Goal: Task Accomplishment & Management: Use online tool/utility

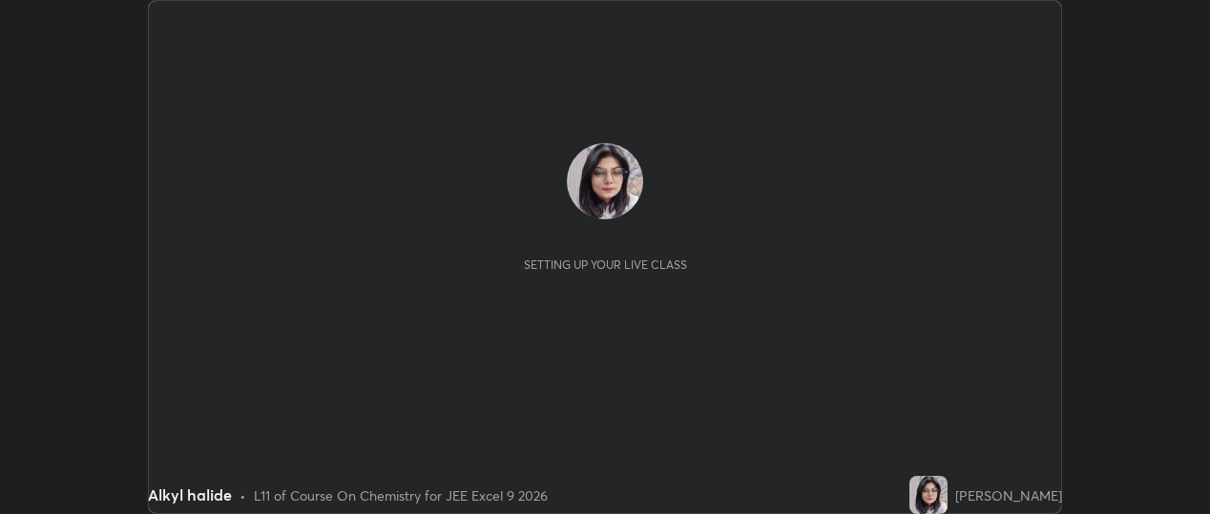
scroll to position [514, 1210]
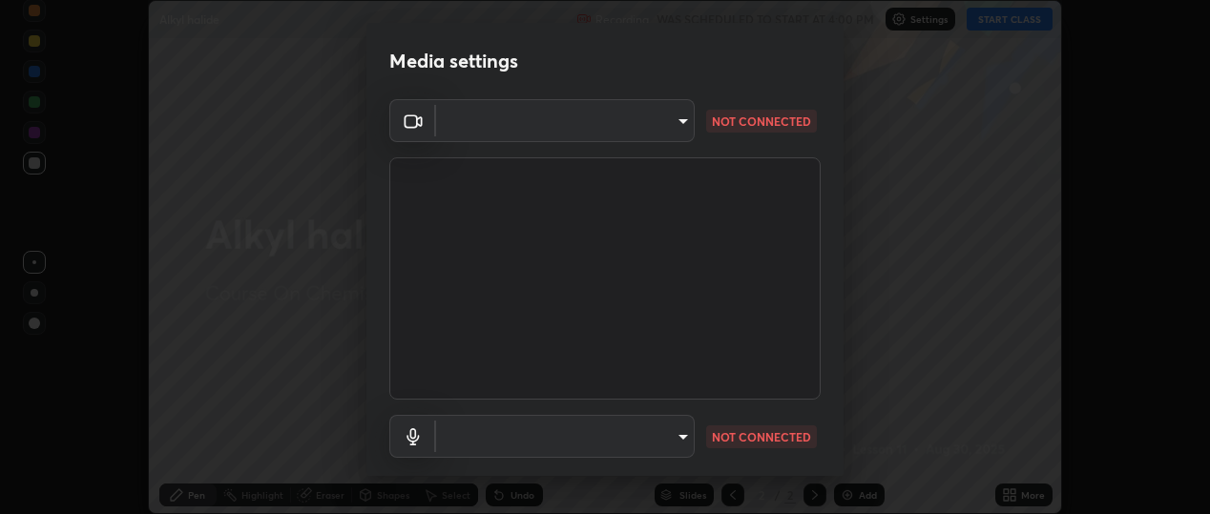
type input "d433ed813fb4edee8c11d5c728848fb9fc852375dd73a9997fb19bdb6919e816"
type input "c294a7403156789527fcd6f18b3b7339cde856fa04c601ede2802244a0d65829"
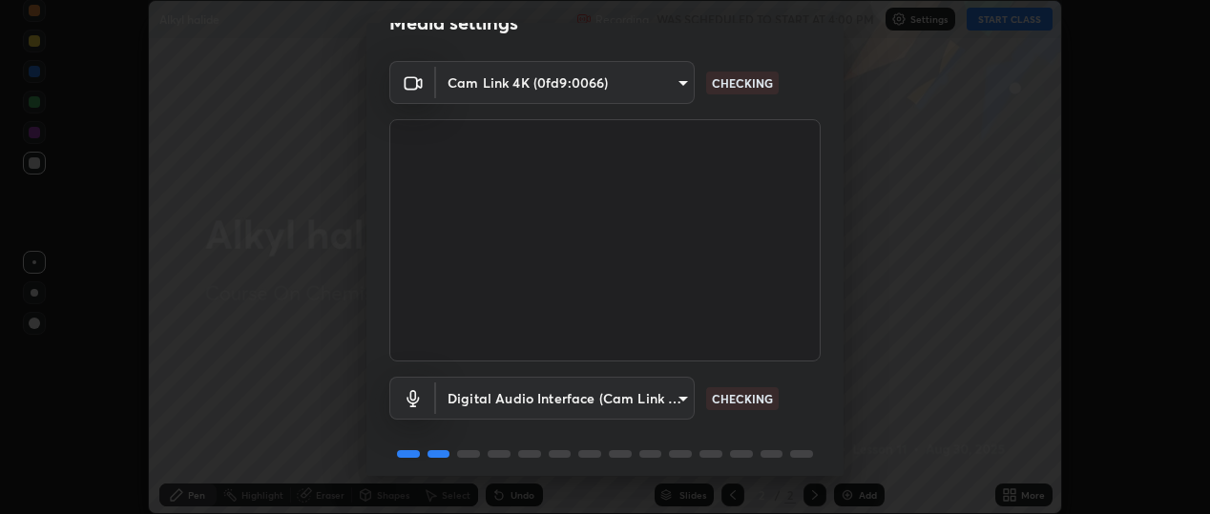
scroll to position [112, 0]
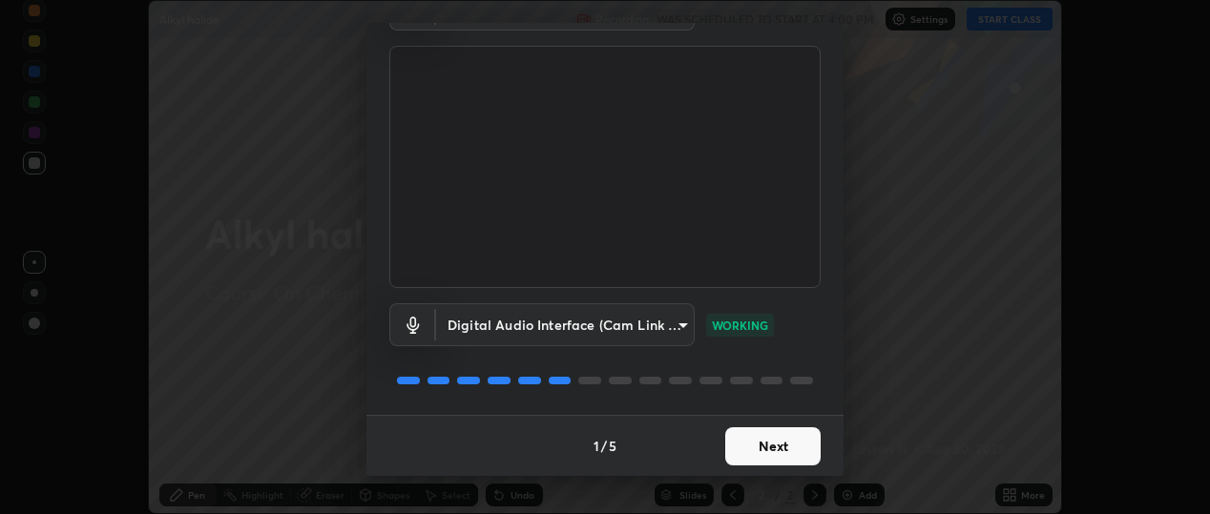
click at [763, 449] on button "Next" at bounding box center [772, 446] width 95 height 38
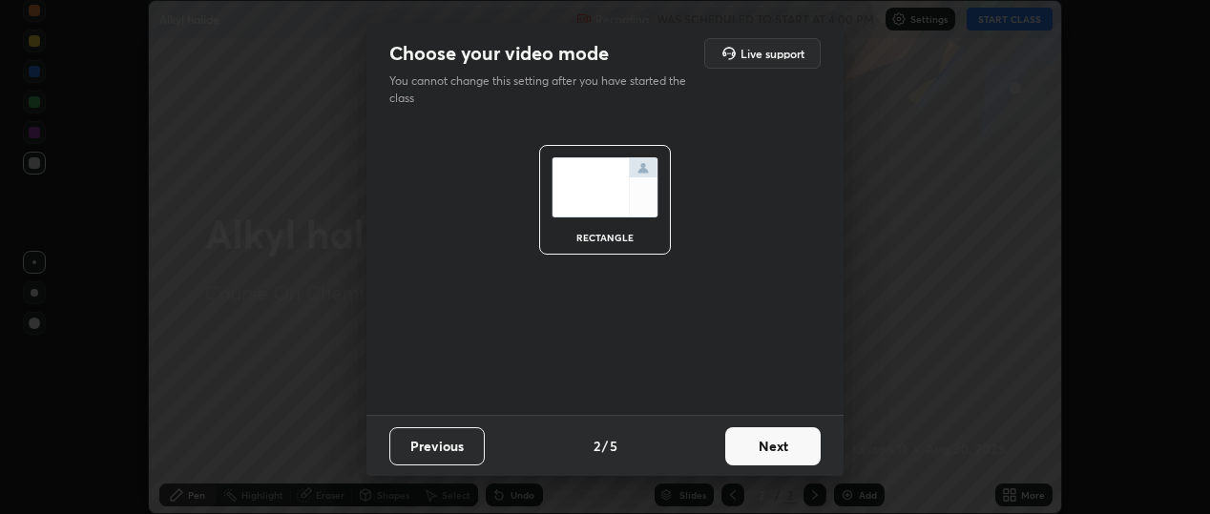
click at [765, 450] on button "Next" at bounding box center [772, 446] width 95 height 38
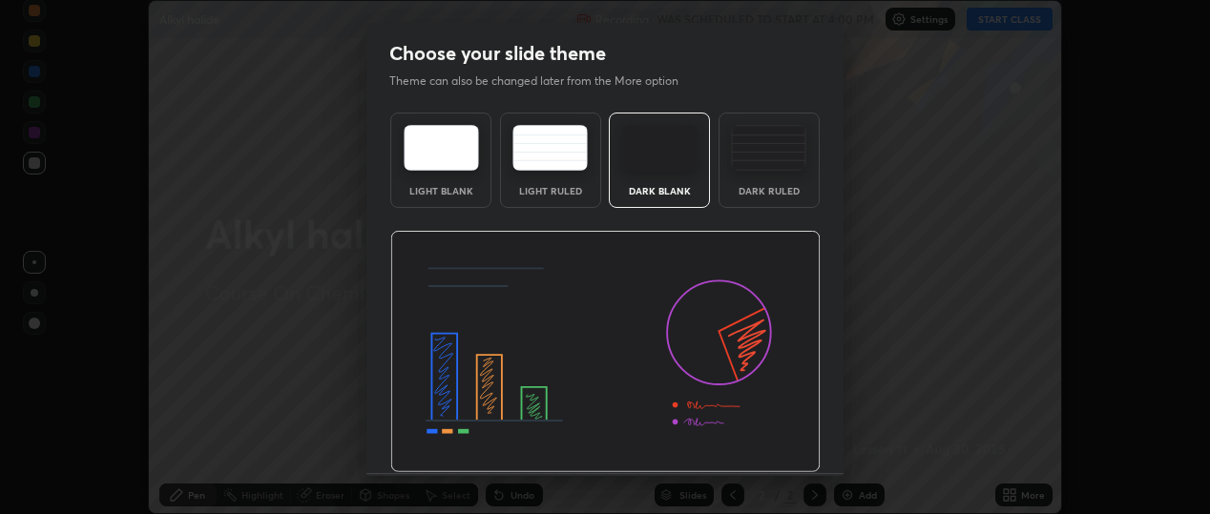
scroll to position [58, 0]
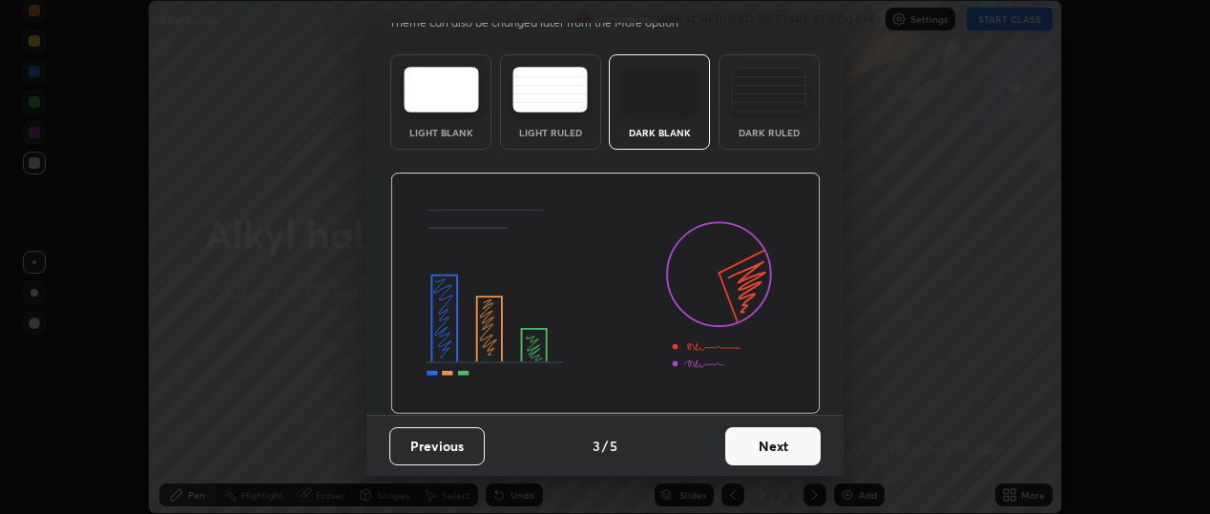
click at [761, 458] on button "Next" at bounding box center [772, 446] width 95 height 38
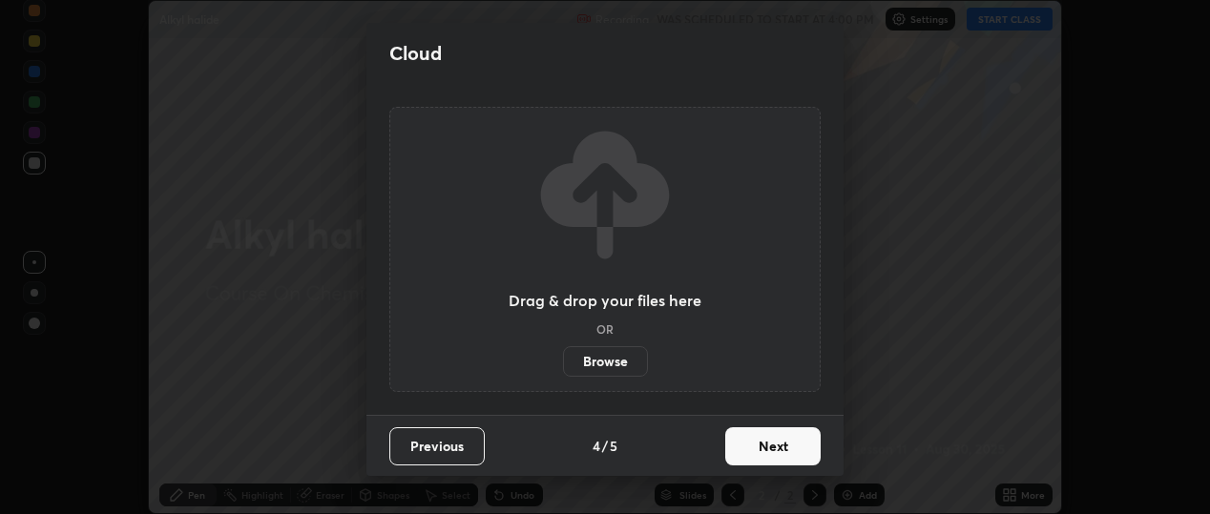
click at [761, 454] on button "Next" at bounding box center [772, 446] width 95 height 38
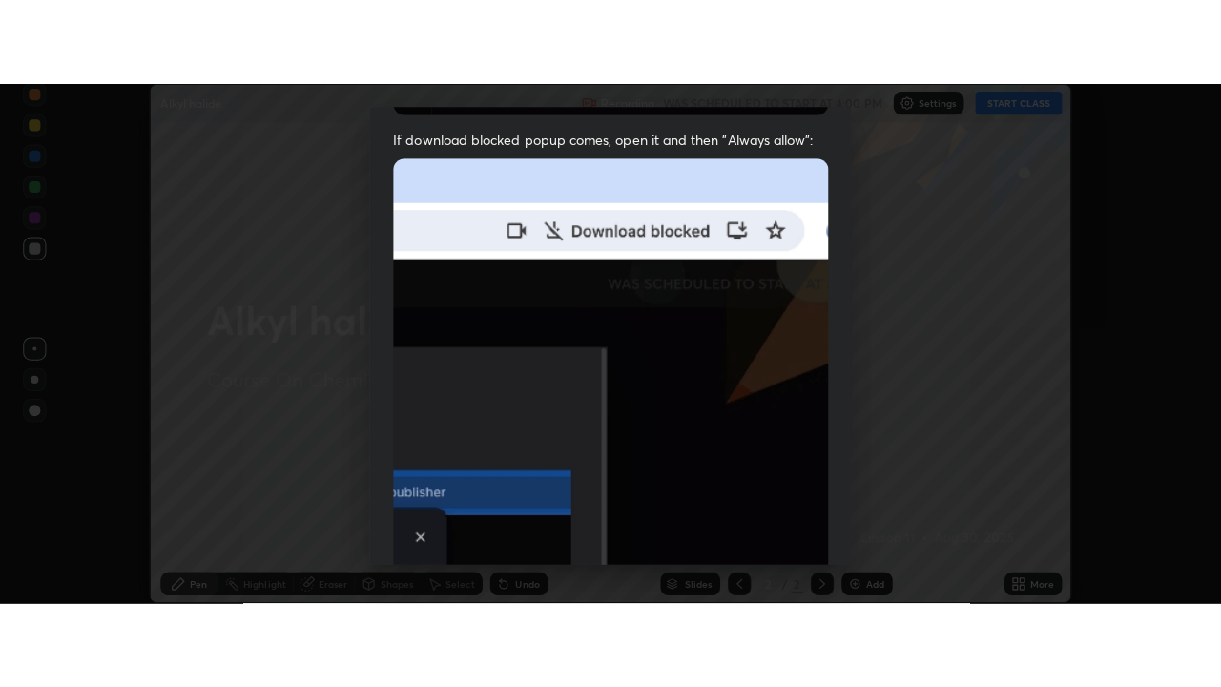
scroll to position [501, 0]
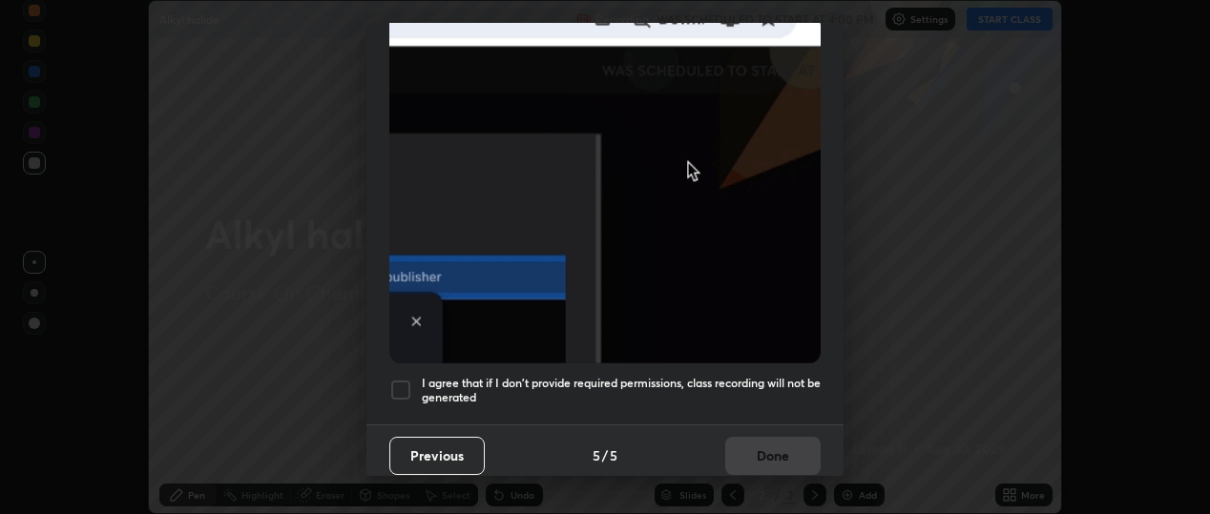
click at [403, 382] on div at bounding box center [400, 390] width 23 height 23
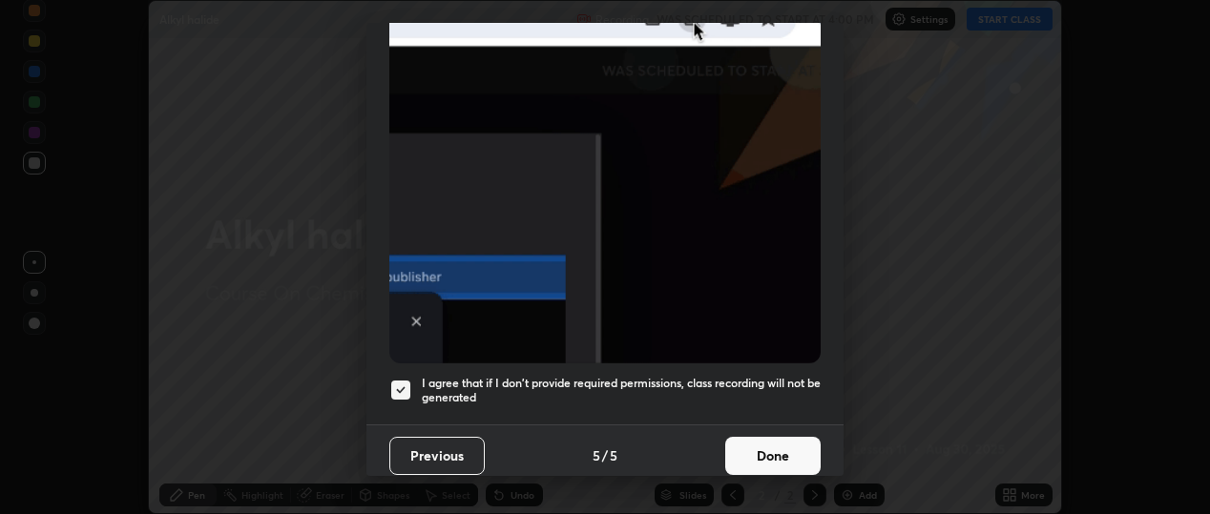
click at [766, 447] on button "Done" at bounding box center [772, 456] width 95 height 38
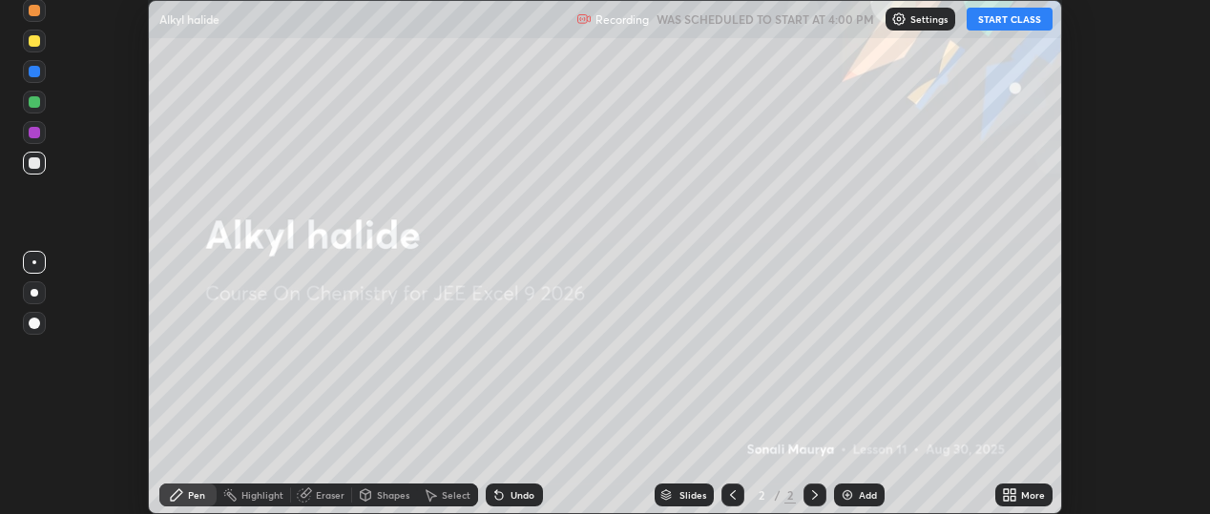
click at [1009, 498] on icon at bounding box center [1009, 495] width 15 height 15
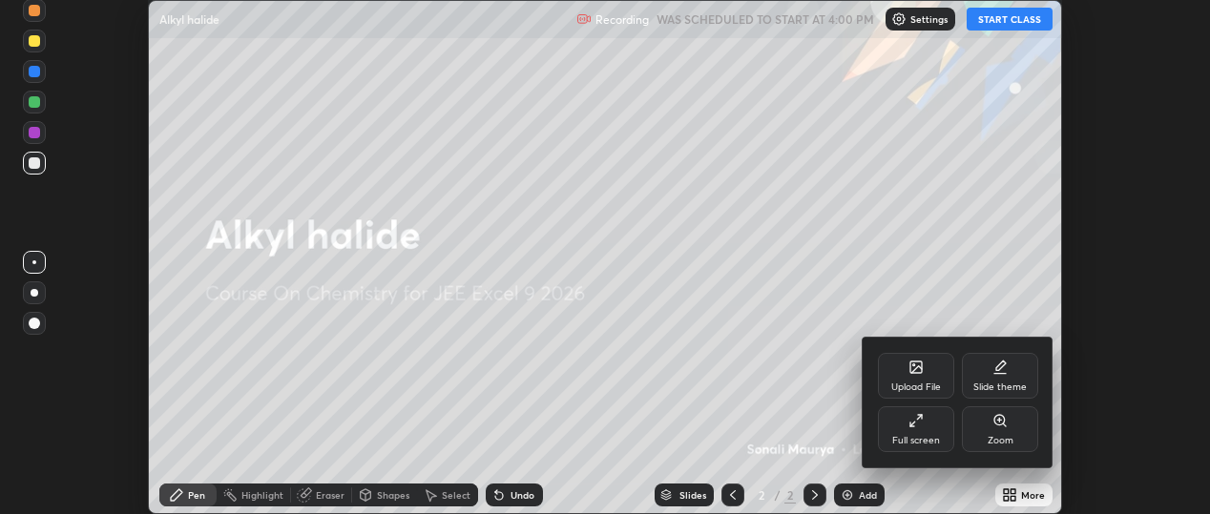
click at [918, 437] on div "Full screen" at bounding box center [916, 441] width 48 height 10
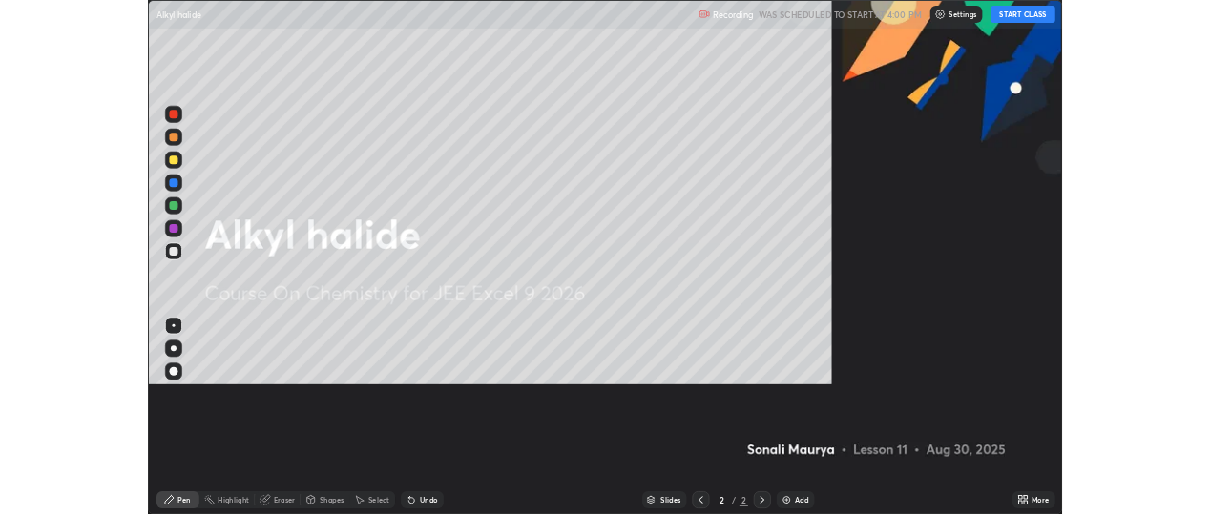
scroll to position [687, 1221]
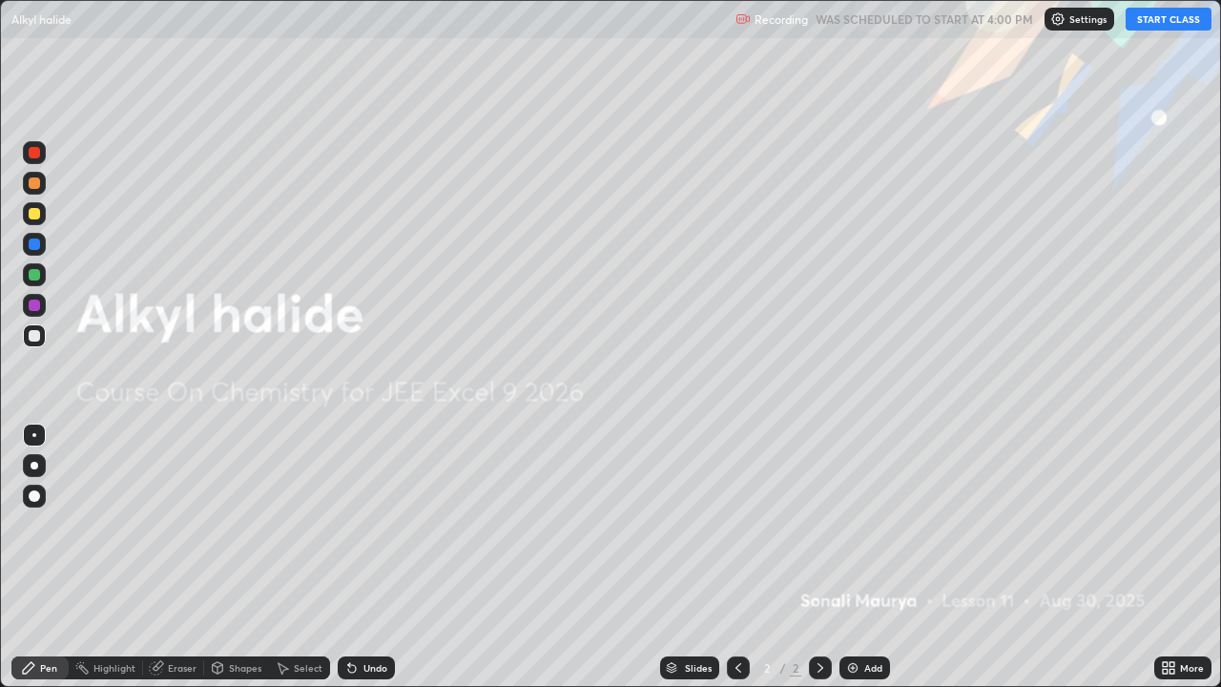
click at [853, 513] on img at bounding box center [852, 667] width 15 height 15
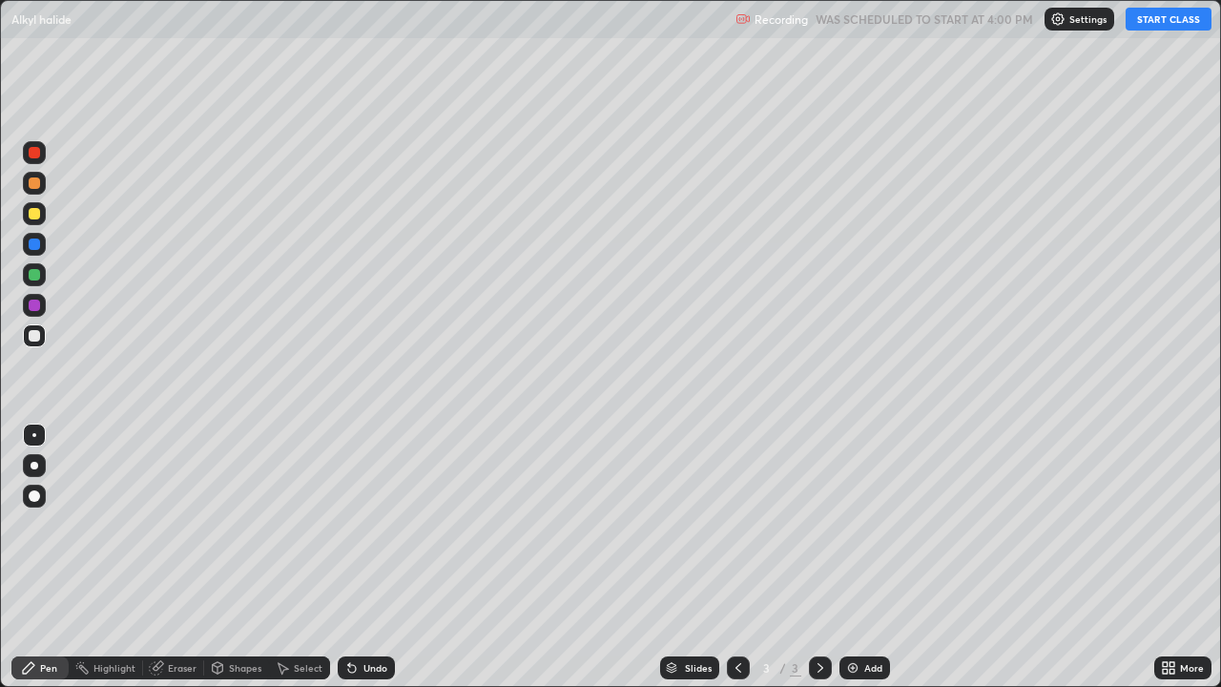
click at [1172, 30] on button "START CLASS" at bounding box center [1169, 19] width 86 height 23
click at [38, 330] on div at bounding box center [34, 335] width 23 height 23
click at [38, 214] on div at bounding box center [34, 213] width 11 height 11
click at [870, 513] on div "Add" at bounding box center [873, 668] width 18 height 10
click at [35, 247] on div at bounding box center [34, 244] width 11 height 11
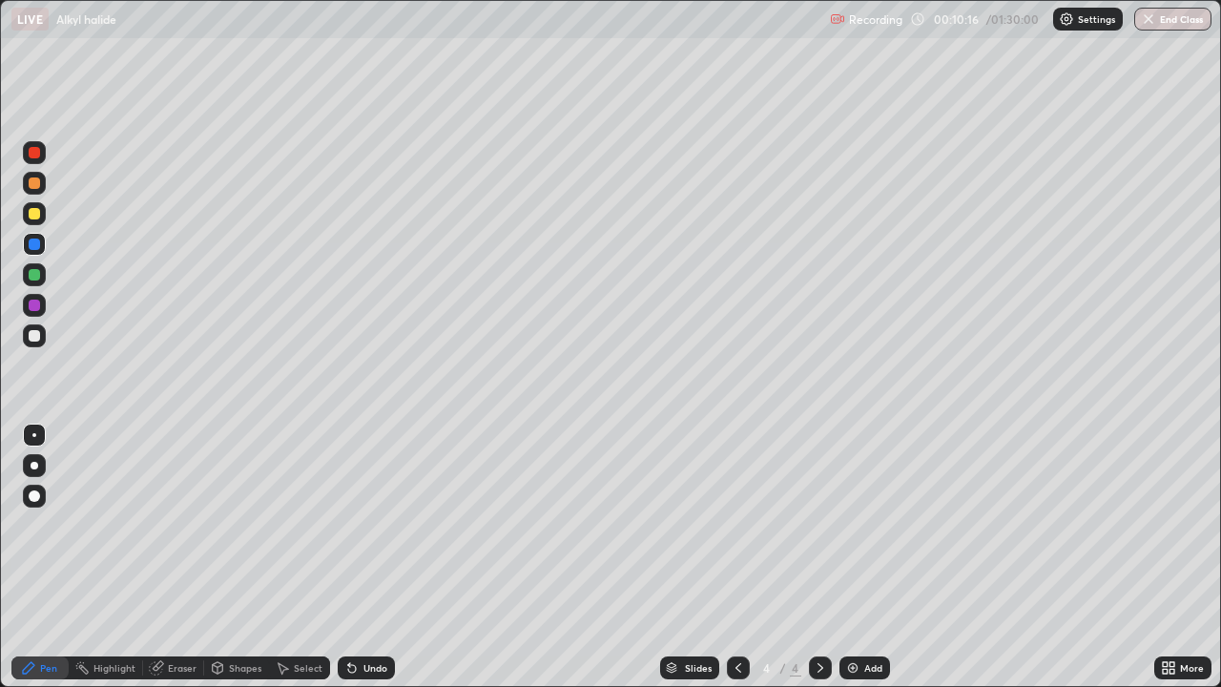
click at [36, 277] on div at bounding box center [34, 274] width 11 height 11
click at [180, 513] on div "Eraser" at bounding box center [182, 668] width 29 height 10
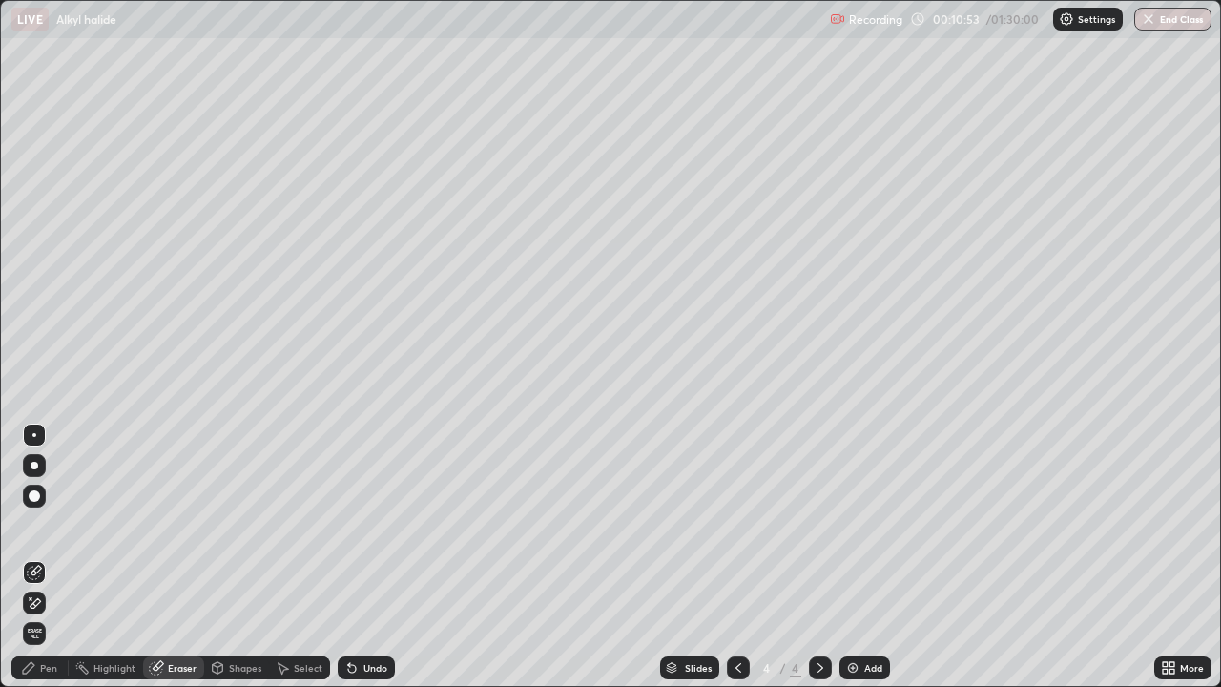
click at [54, 513] on div "Pen" at bounding box center [39, 667] width 57 height 23
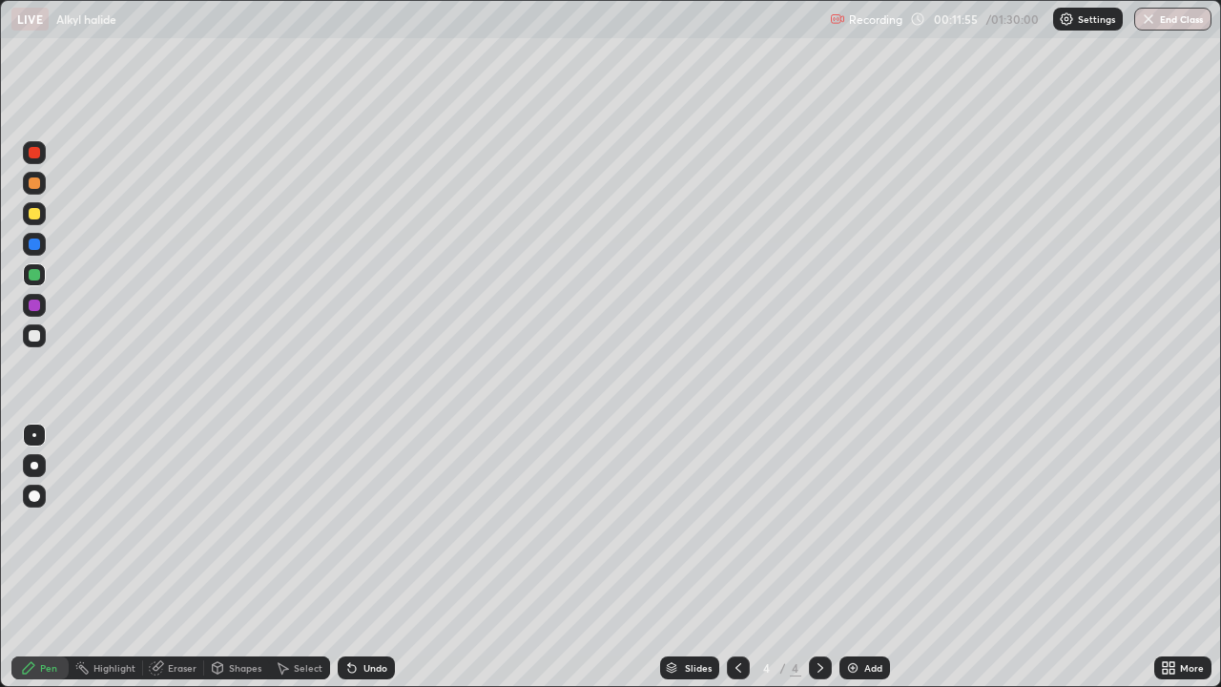
click at [852, 513] on img at bounding box center [852, 667] width 15 height 15
click at [360, 513] on div "Undo" at bounding box center [366, 667] width 57 height 23
click at [353, 513] on icon at bounding box center [352, 669] width 8 height 8
click at [366, 513] on div "Undo" at bounding box center [366, 667] width 57 height 23
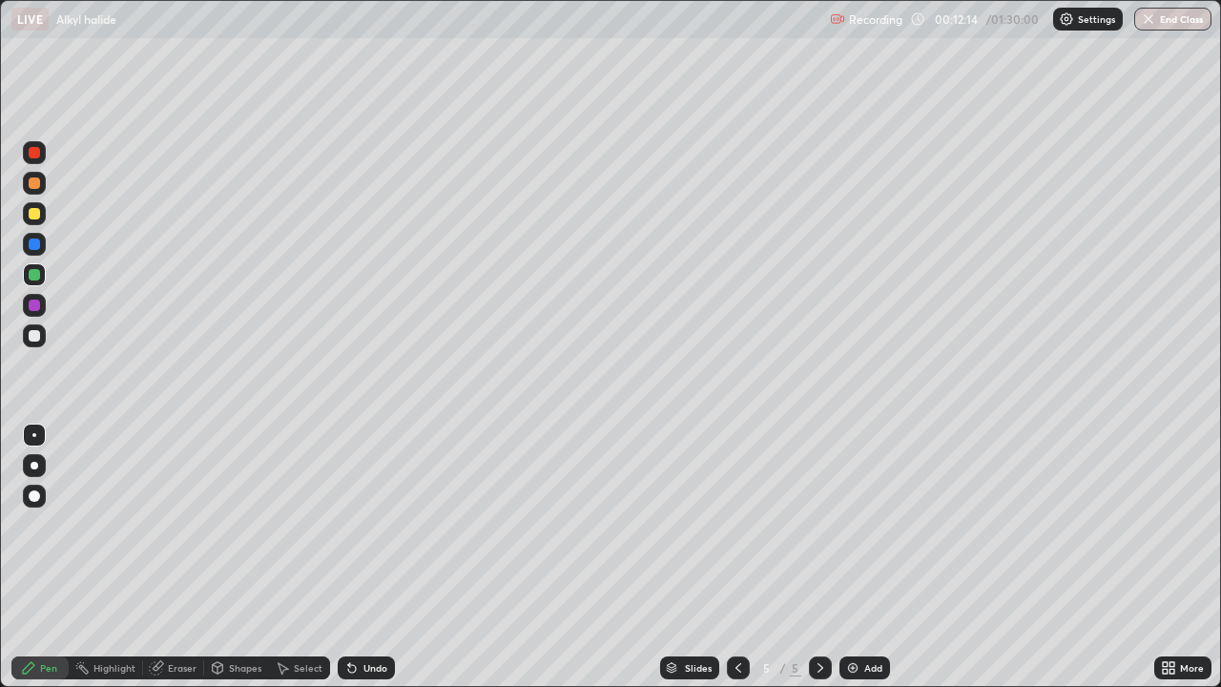
click at [35, 214] on div at bounding box center [34, 213] width 11 height 11
click at [36, 273] on div at bounding box center [34, 274] width 11 height 11
click at [36, 215] on div at bounding box center [34, 213] width 11 height 11
click at [33, 276] on div at bounding box center [34, 274] width 11 height 11
click at [34, 220] on div at bounding box center [34, 213] width 23 height 23
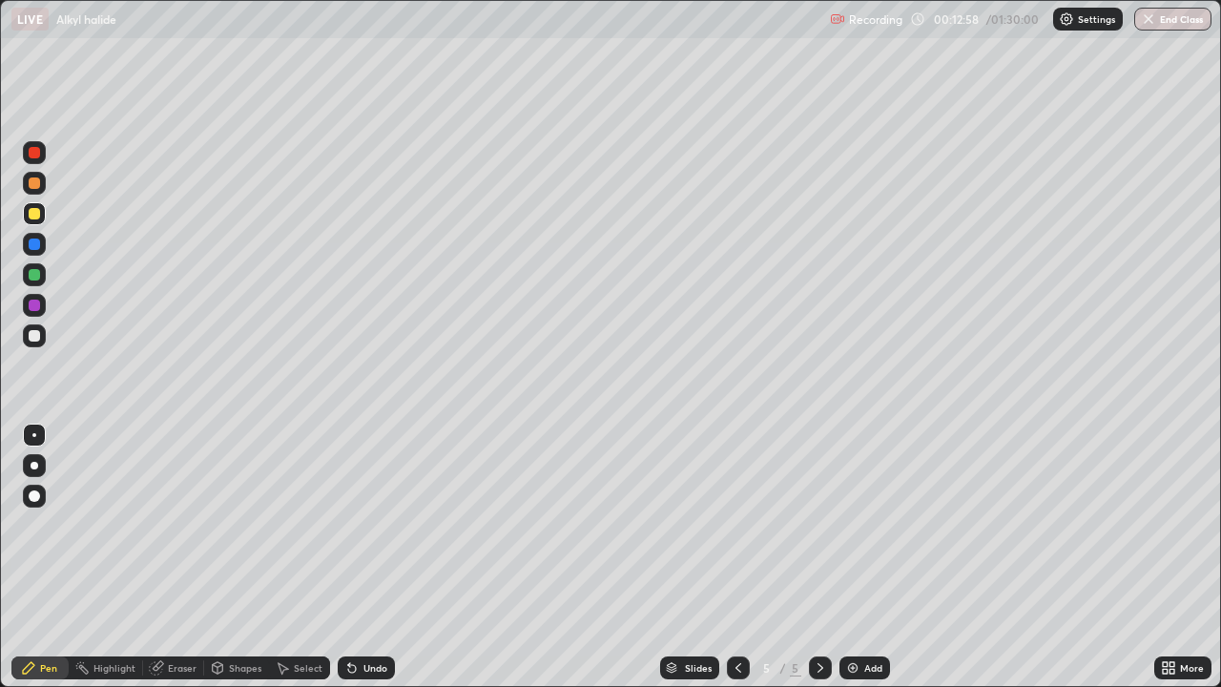
click at [39, 279] on div at bounding box center [34, 274] width 23 height 23
click at [35, 213] on div at bounding box center [34, 213] width 11 height 11
click at [39, 271] on div at bounding box center [34, 274] width 11 height 11
click at [860, 513] on div "Add" at bounding box center [865, 667] width 51 height 23
click at [845, 513] on div "Add" at bounding box center [865, 667] width 51 height 23
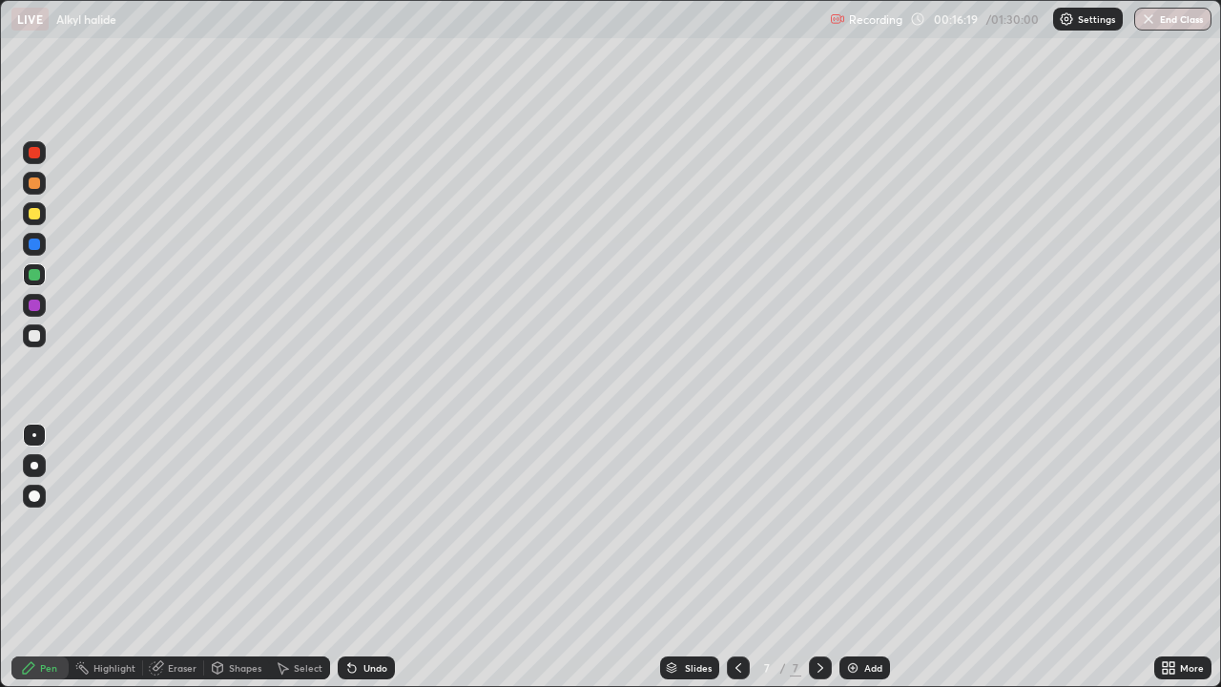
click at [734, 513] on icon at bounding box center [738, 667] width 15 height 15
click at [741, 513] on div at bounding box center [738, 667] width 23 height 23
click at [827, 513] on div at bounding box center [820, 667] width 23 height 23
click at [360, 513] on div "Undo" at bounding box center [366, 667] width 57 height 23
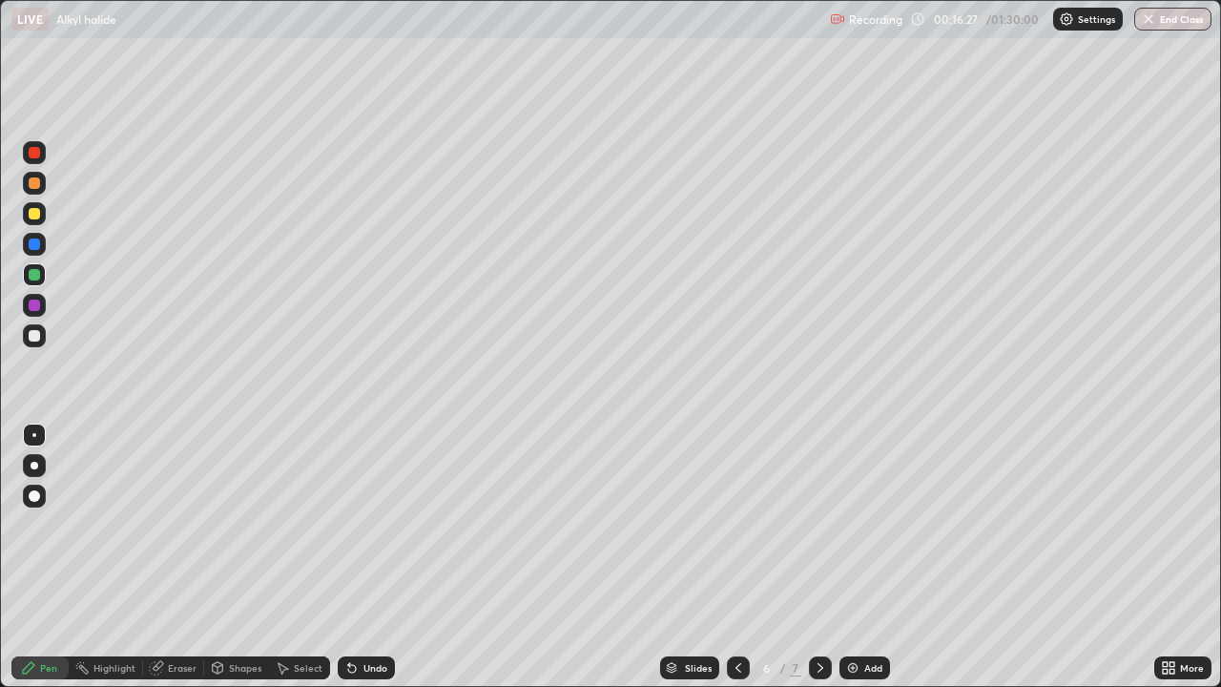
click at [366, 513] on div "Undo" at bounding box center [366, 667] width 57 height 23
click at [168, 513] on div "Eraser" at bounding box center [182, 668] width 29 height 10
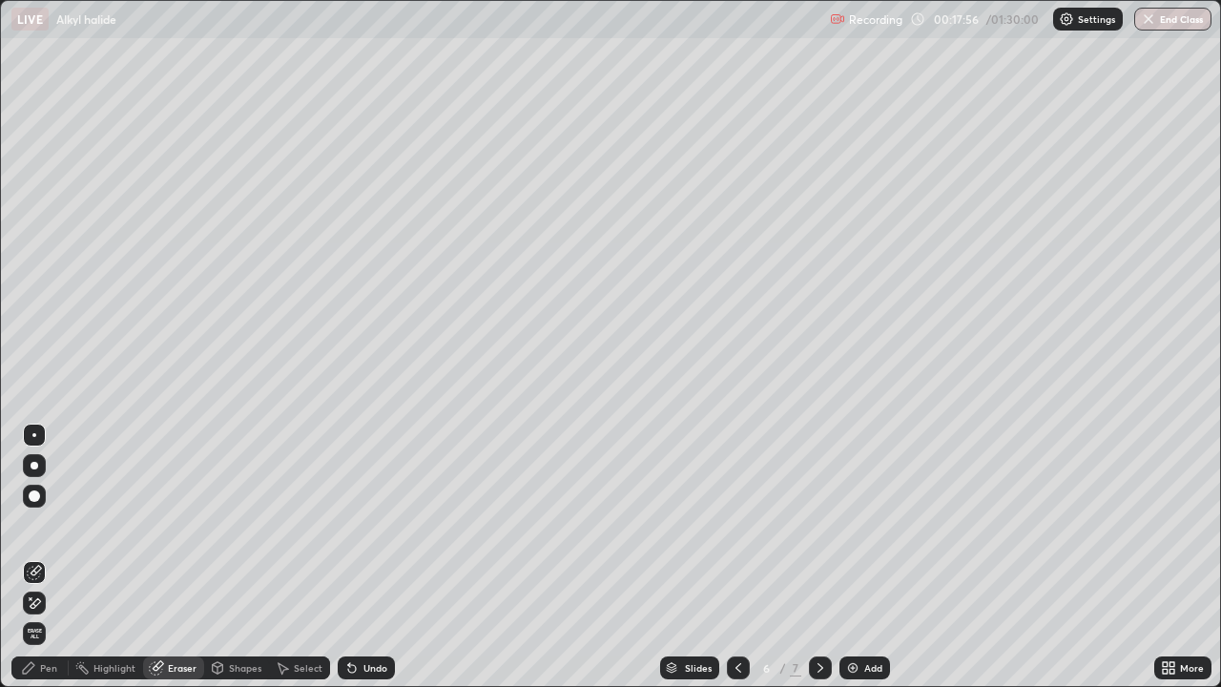
click at [48, 513] on div "Pen" at bounding box center [48, 668] width 17 height 10
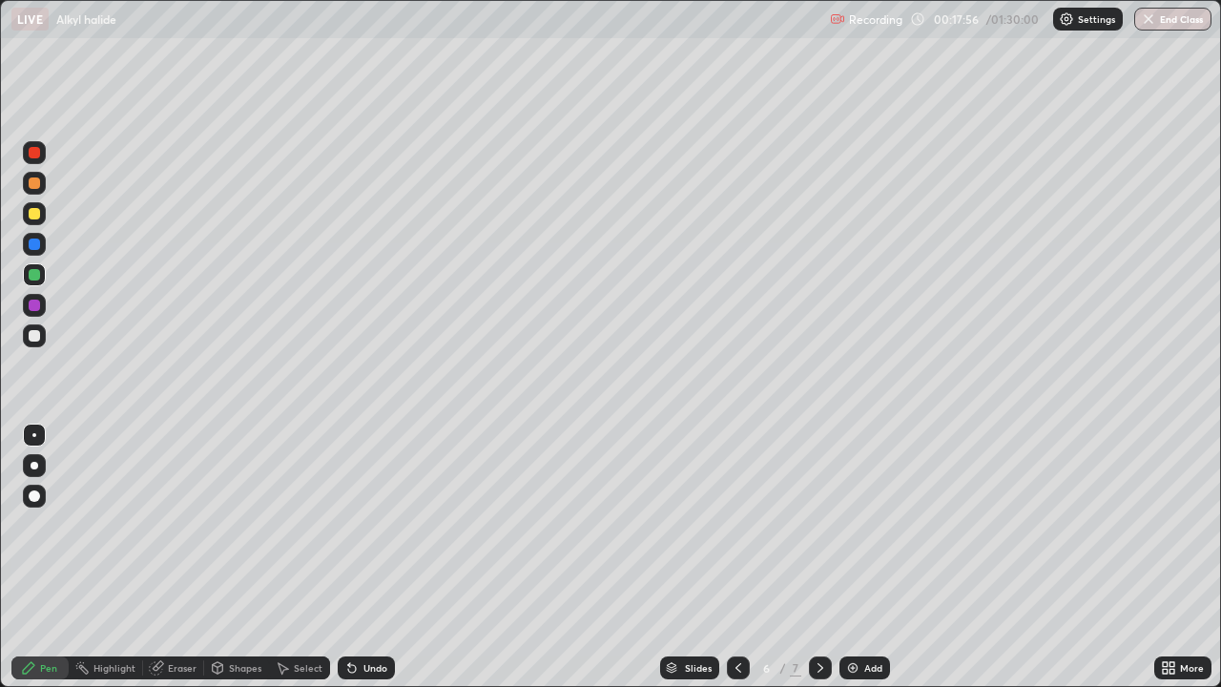
click at [48, 513] on div "Pen" at bounding box center [48, 668] width 17 height 10
click at [819, 513] on icon at bounding box center [820, 667] width 15 height 15
click at [369, 513] on div "Undo" at bounding box center [376, 668] width 24 height 10
click at [374, 513] on div "Undo" at bounding box center [366, 667] width 57 height 23
click at [31, 155] on div at bounding box center [34, 152] width 11 height 11
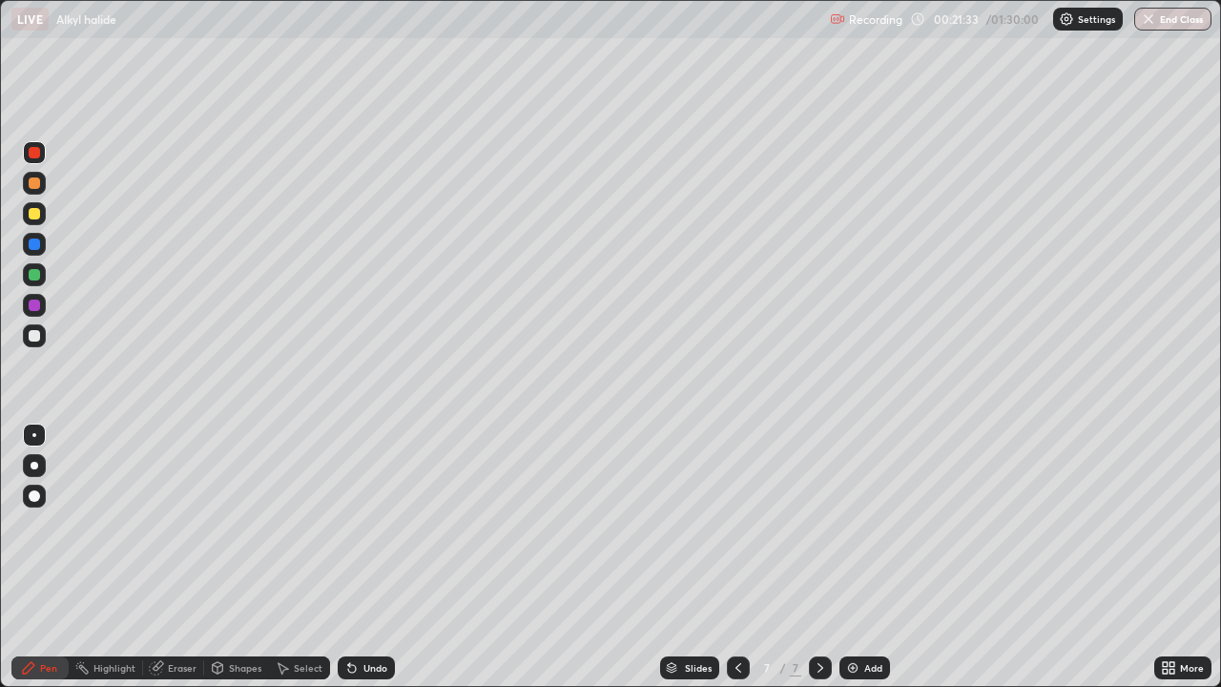
click at [160, 513] on div "Eraser" at bounding box center [173, 667] width 61 height 23
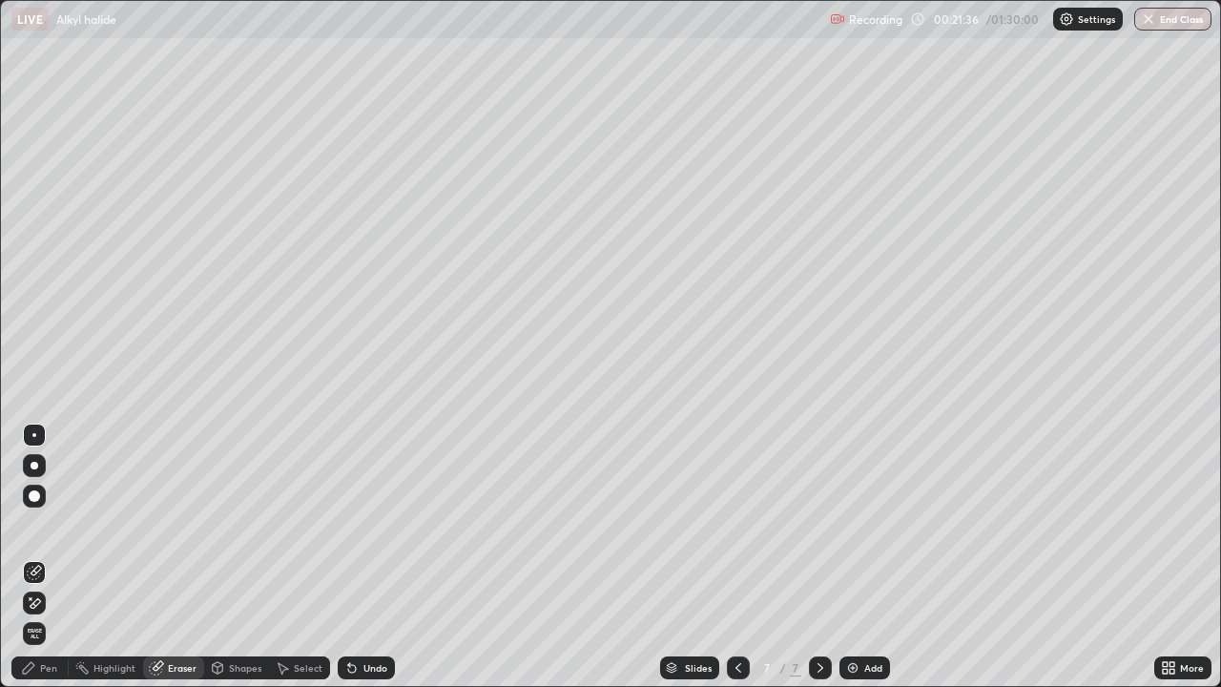
click at [51, 513] on div "Pen" at bounding box center [48, 668] width 17 height 10
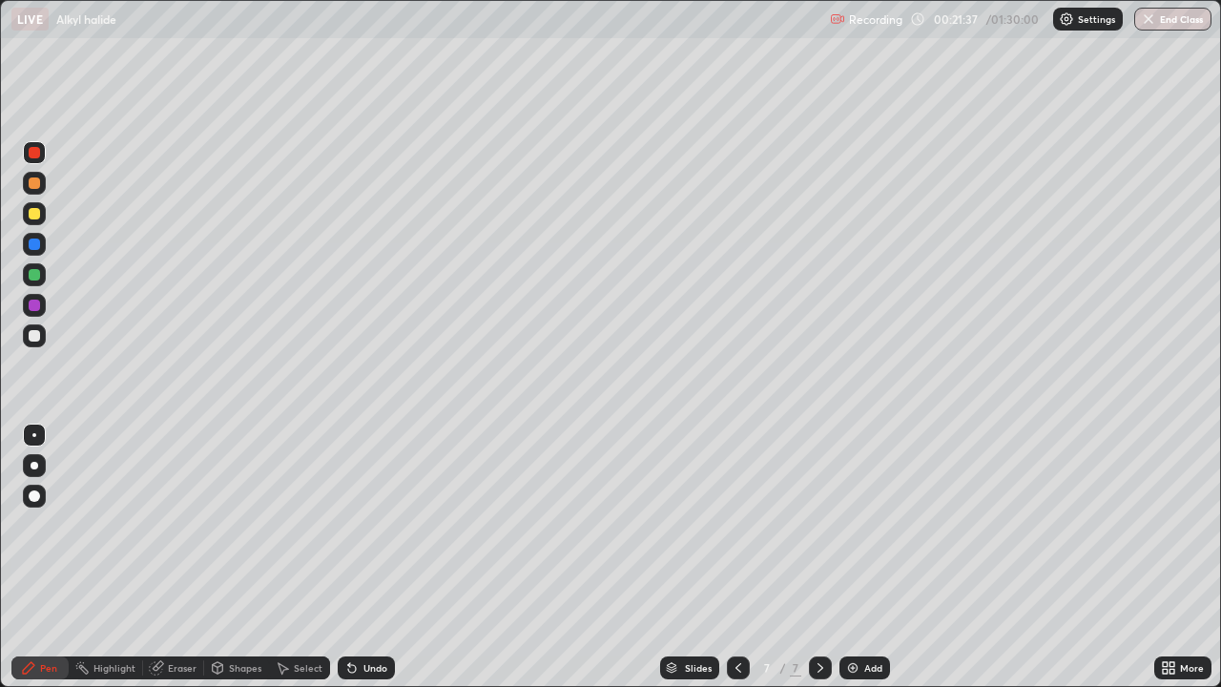
click at [34, 280] on div at bounding box center [34, 274] width 11 height 11
click at [30, 182] on div at bounding box center [34, 182] width 11 height 11
click at [35, 275] on div at bounding box center [34, 274] width 11 height 11
click at [33, 306] on div at bounding box center [34, 305] width 11 height 11
click at [35, 276] on div at bounding box center [34, 274] width 11 height 11
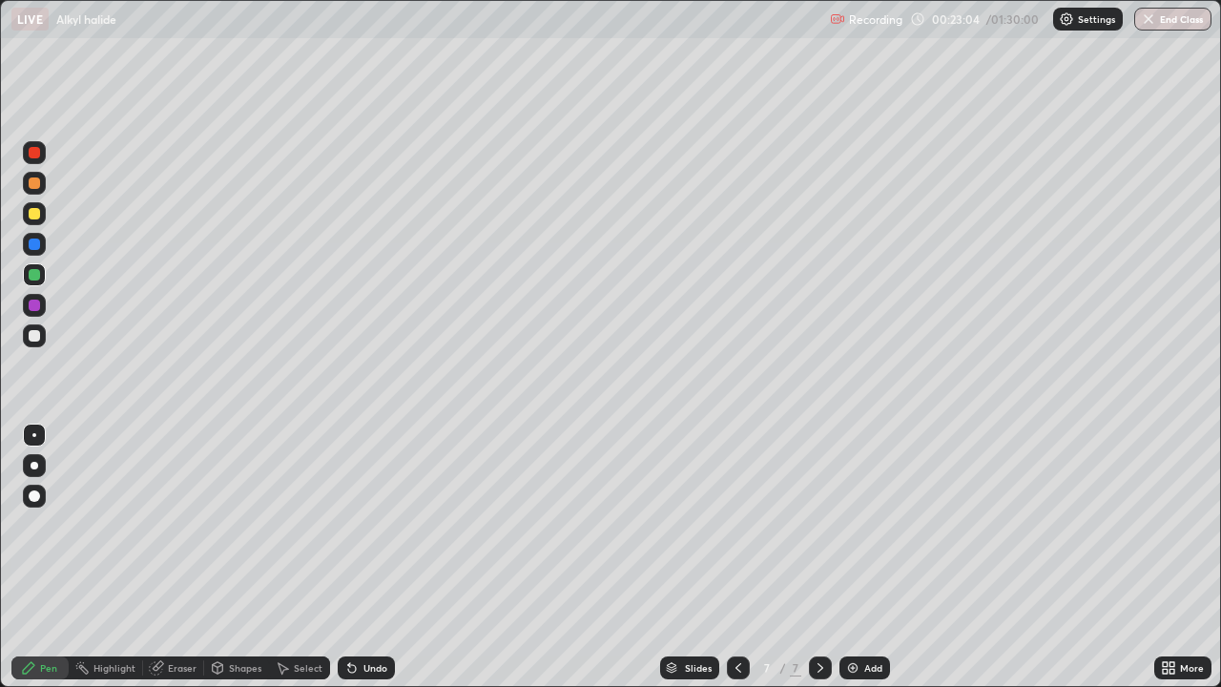
click at [194, 513] on div "Eraser" at bounding box center [182, 668] width 29 height 10
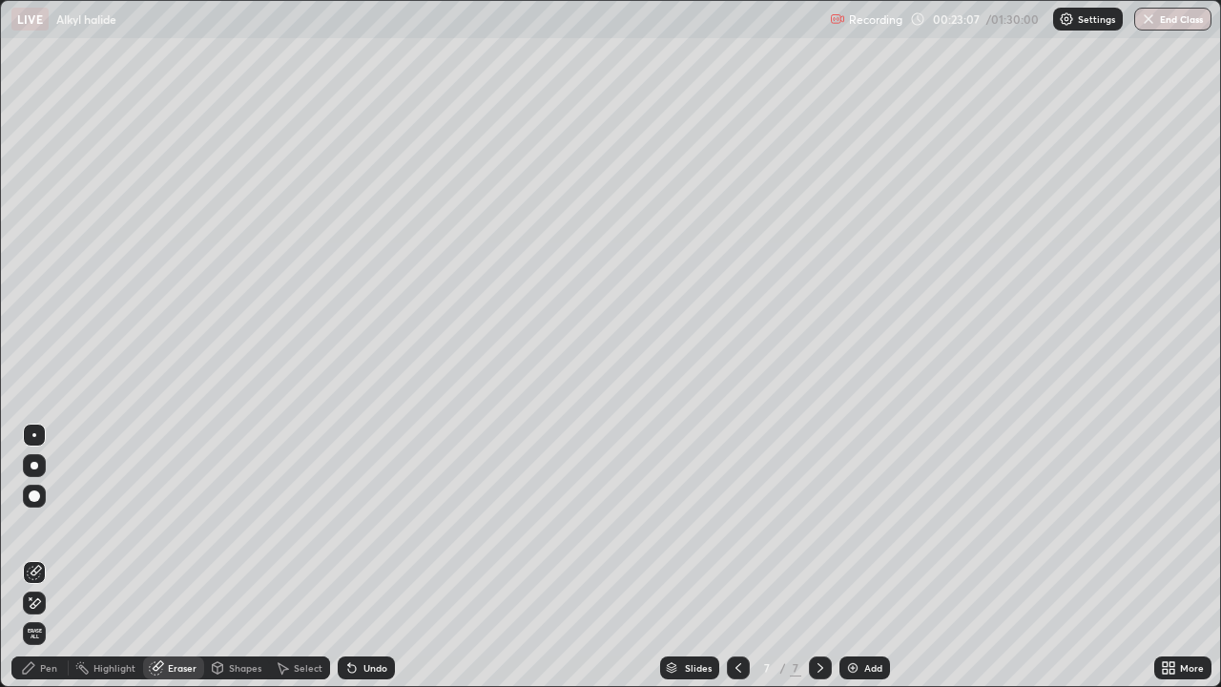
click at [53, 513] on div "Pen" at bounding box center [48, 668] width 17 height 10
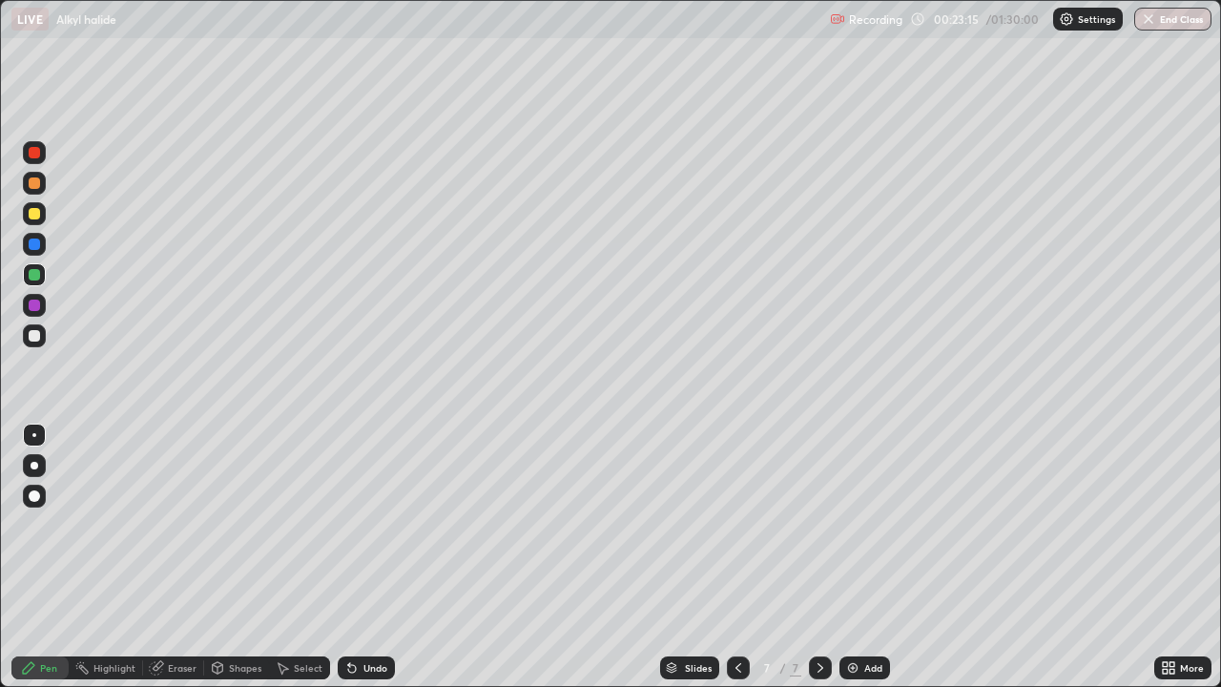
click at [34, 215] on div at bounding box center [34, 213] width 11 height 11
click at [32, 305] on div at bounding box center [34, 305] width 11 height 11
click at [38, 213] on div at bounding box center [34, 213] width 11 height 11
click at [38, 245] on div at bounding box center [34, 244] width 11 height 11
click at [120, 513] on div "Highlight" at bounding box center [115, 668] width 42 height 10
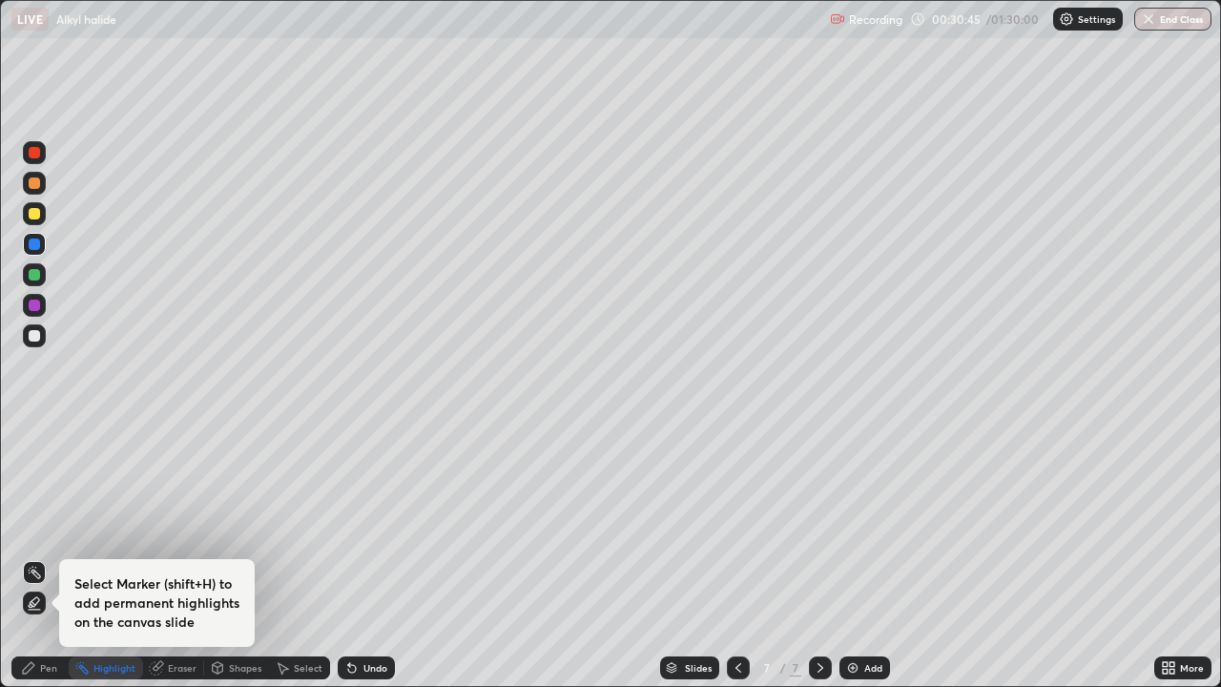
click at [173, 513] on div "Eraser" at bounding box center [182, 668] width 29 height 10
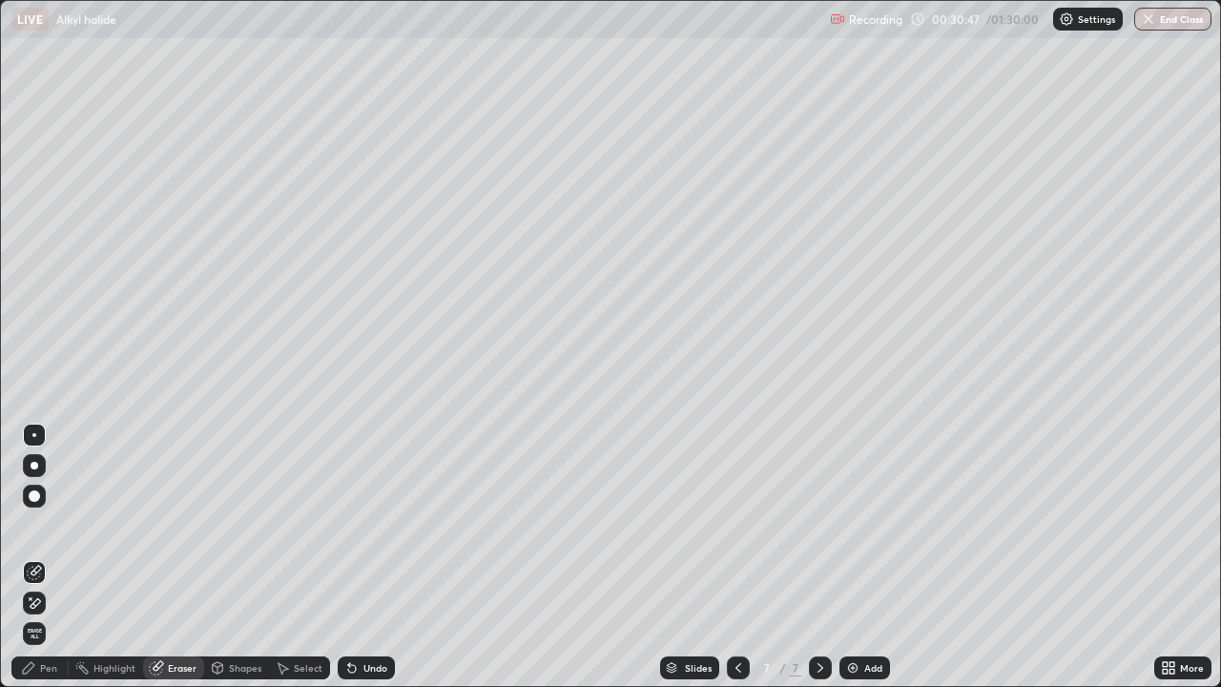
click at [36, 513] on div "Pen" at bounding box center [39, 667] width 57 height 23
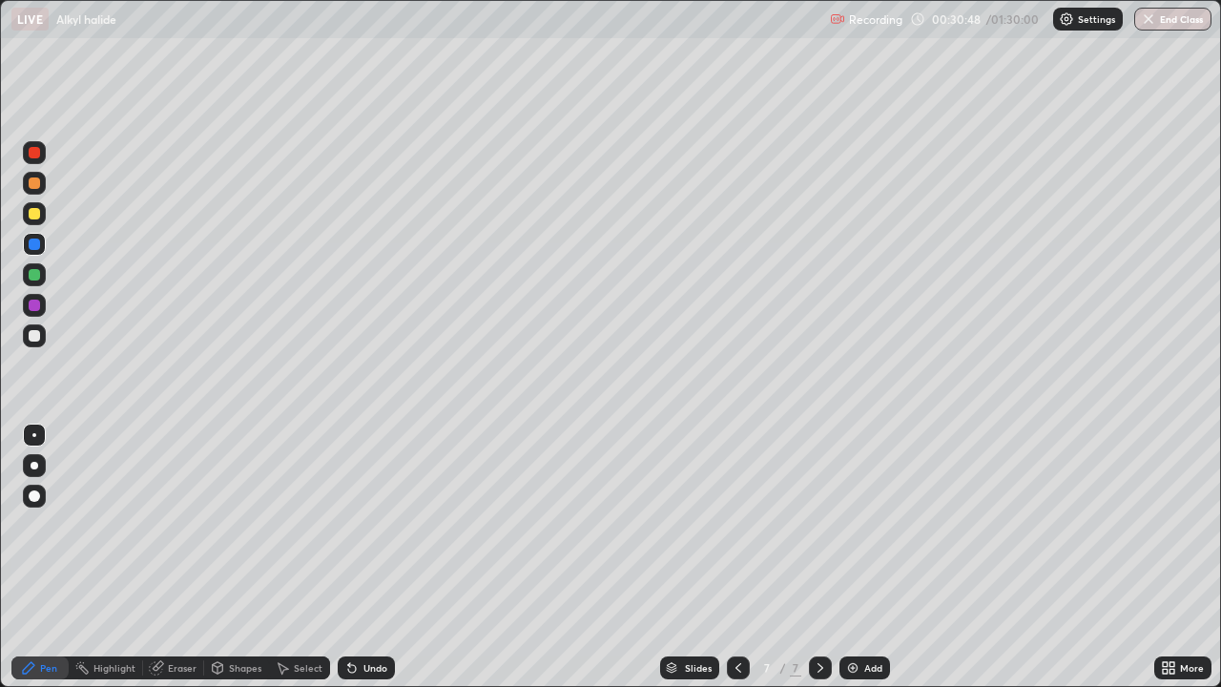
click at [45, 513] on div "Pen" at bounding box center [39, 667] width 57 height 23
click at [41, 274] on div at bounding box center [34, 274] width 23 height 23
click at [35, 186] on div at bounding box center [34, 182] width 11 height 11
click at [855, 513] on div "Add" at bounding box center [865, 667] width 51 height 23
click at [36, 216] on div at bounding box center [34, 213] width 11 height 11
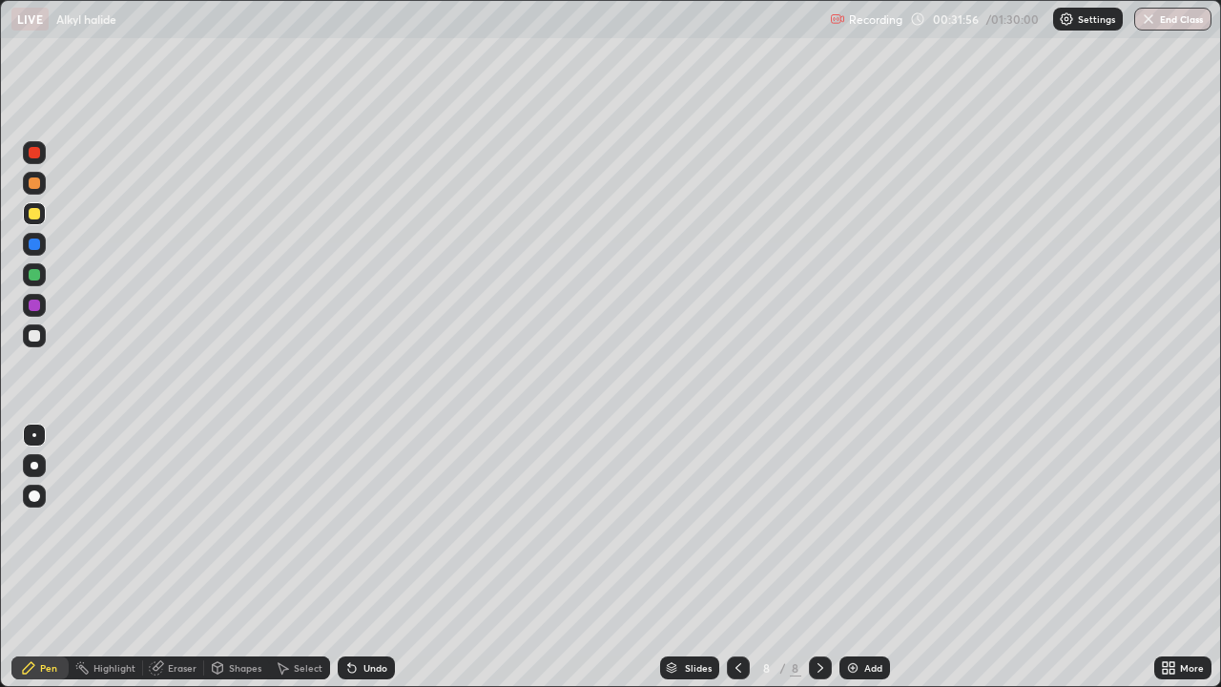
click at [181, 513] on div "Eraser" at bounding box center [182, 668] width 29 height 10
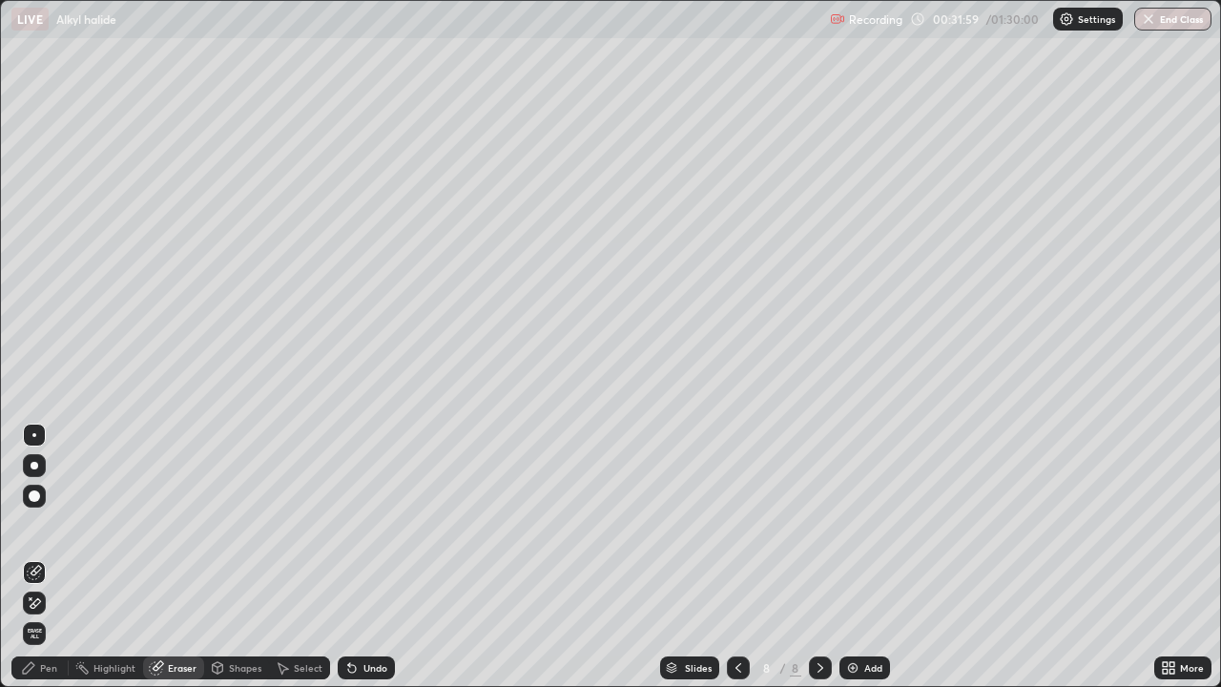
click at [51, 513] on div "Pen" at bounding box center [48, 668] width 17 height 10
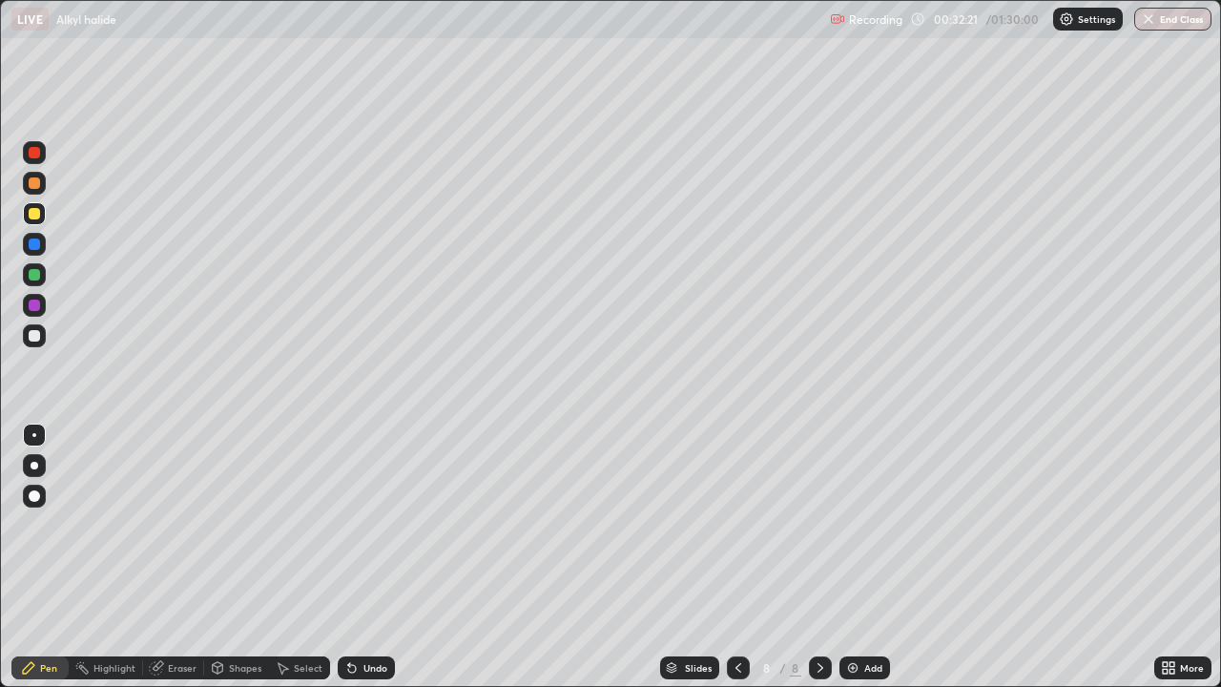
click at [31, 248] on div at bounding box center [34, 244] width 11 height 11
click at [33, 212] on div at bounding box center [34, 213] width 11 height 11
click at [36, 178] on div at bounding box center [34, 182] width 11 height 11
click at [194, 513] on div "Eraser" at bounding box center [182, 668] width 29 height 10
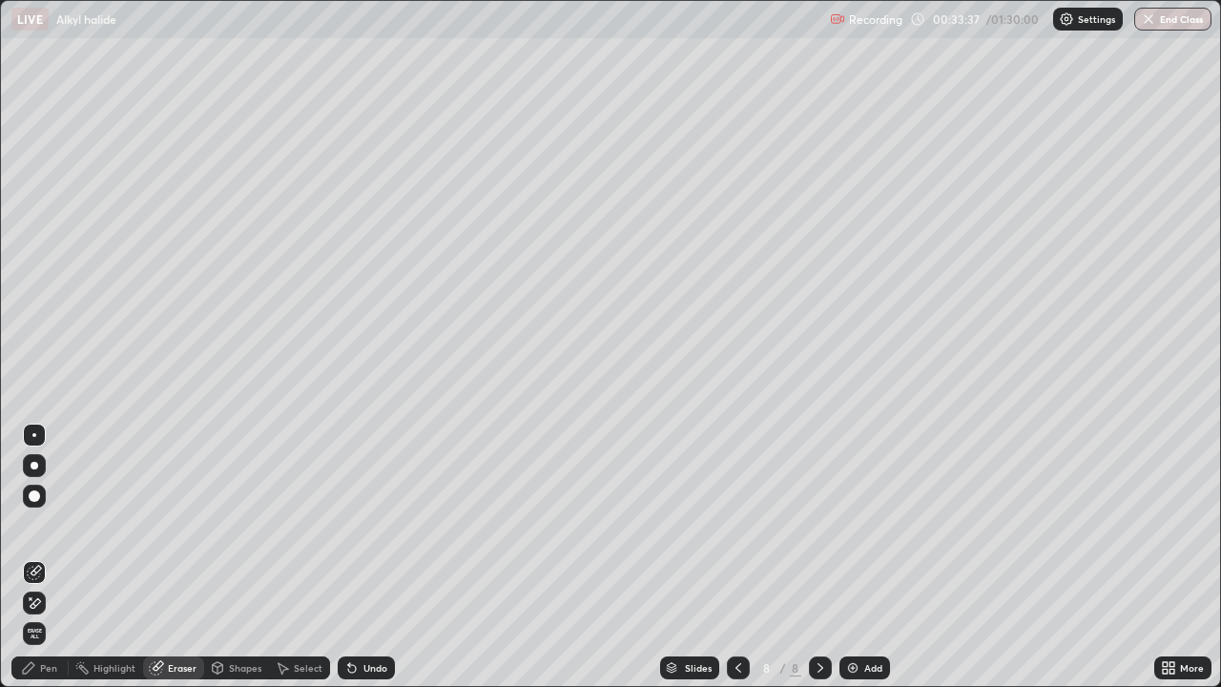
click at [53, 513] on div "Pen" at bounding box center [48, 668] width 17 height 10
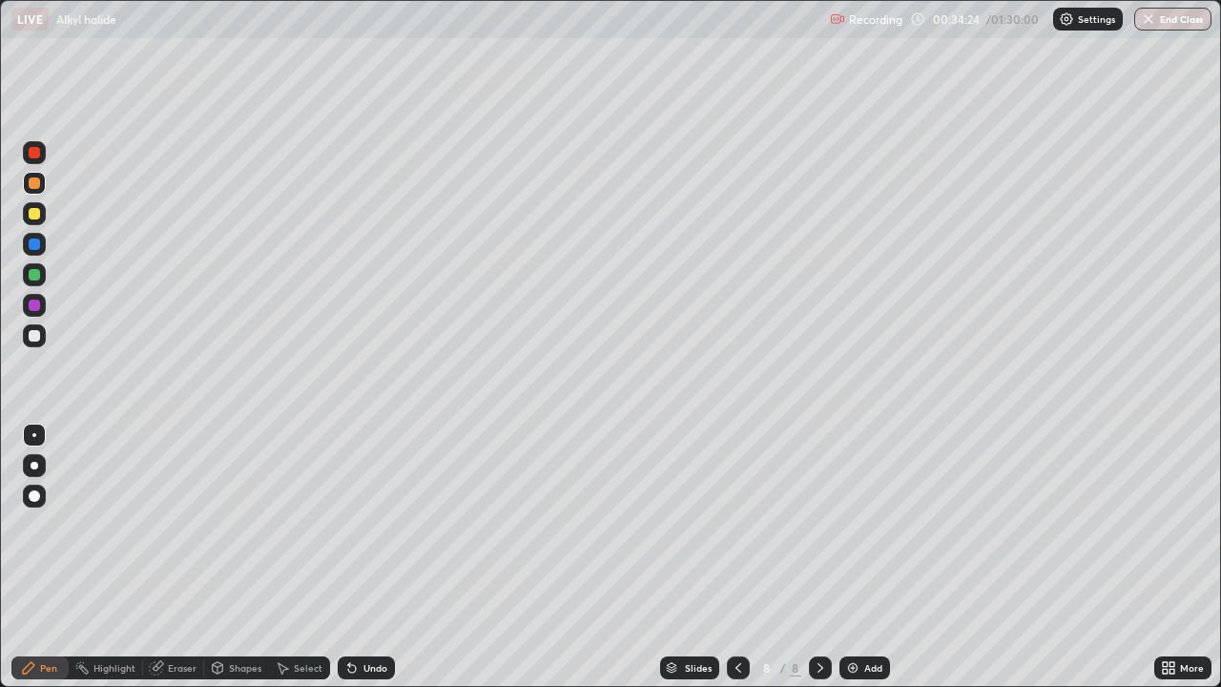
click at [184, 513] on div "Eraser" at bounding box center [173, 667] width 61 height 23
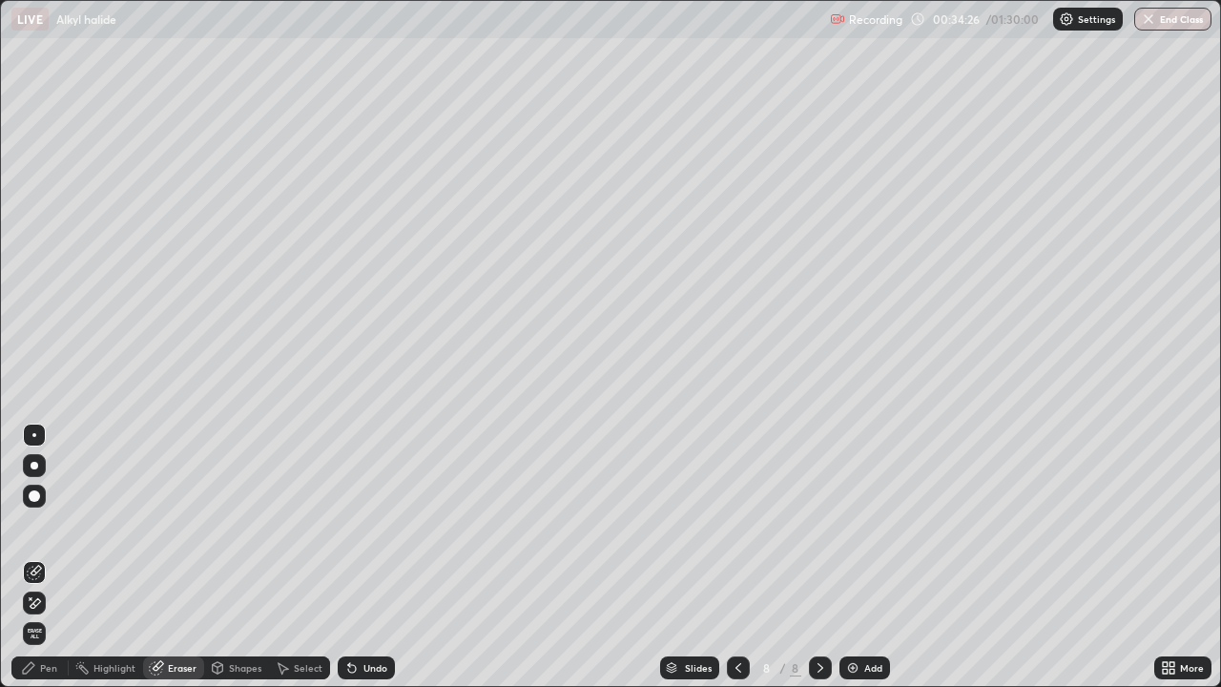
click at [44, 513] on div "Pen" at bounding box center [39, 667] width 57 height 23
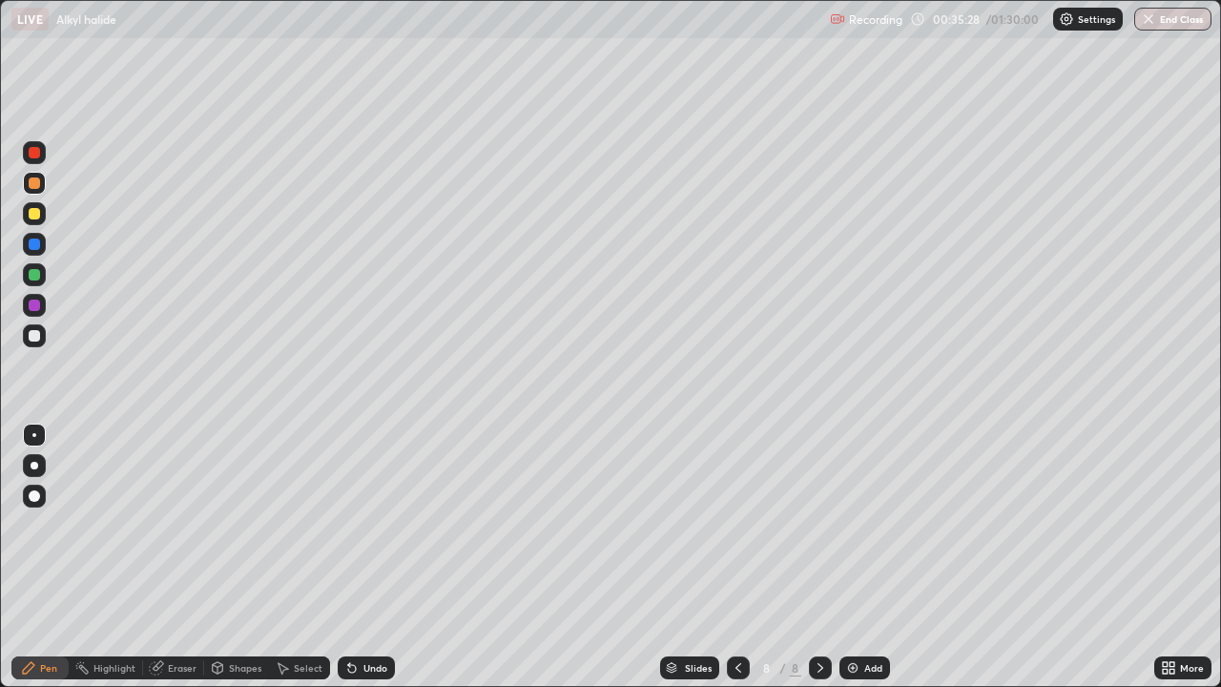
click at [1088, 513] on div "Slides 8 / 8 Add" at bounding box center [774, 668] width 759 height 38
click at [1091, 513] on div "Slides 8 / 8 Add" at bounding box center [774, 668] width 759 height 38
click at [872, 513] on div "Add" at bounding box center [873, 668] width 18 height 10
click at [737, 513] on icon at bounding box center [739, 668] width 6 height 10
click at [820, 513] on icon at bounding box center [821, 668] width 6 height 10
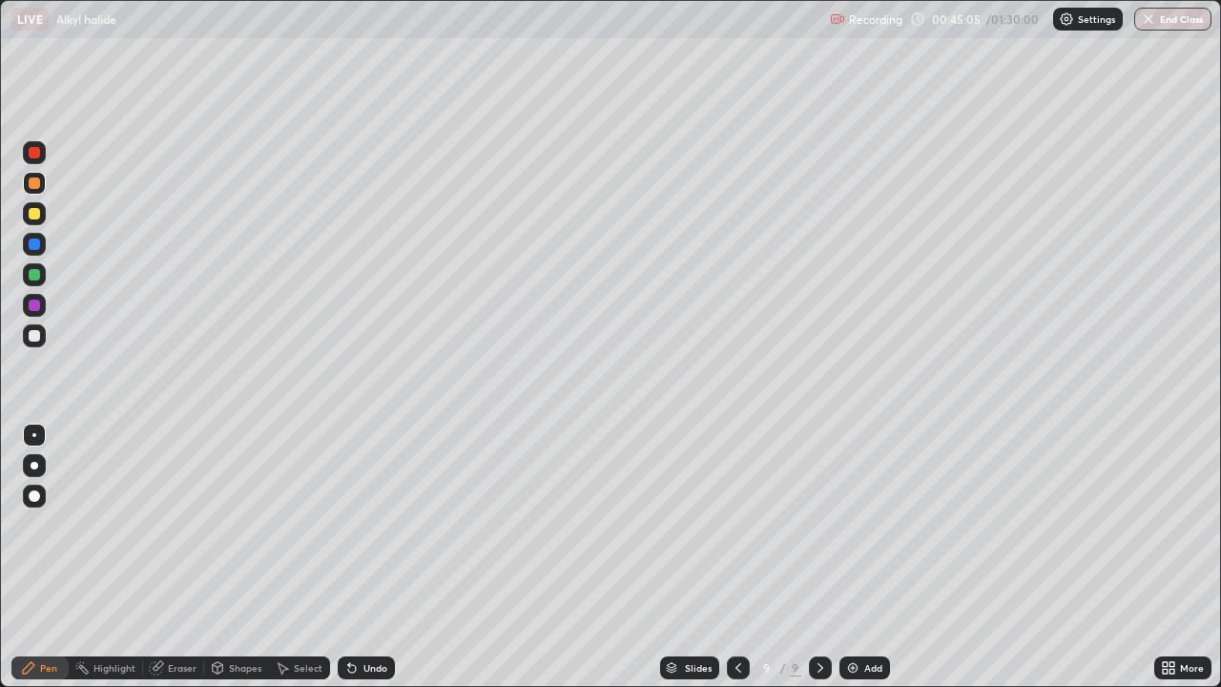
click at [176, 513] on div "Eraser" at bounding box center [182, 668] width 29 height 10
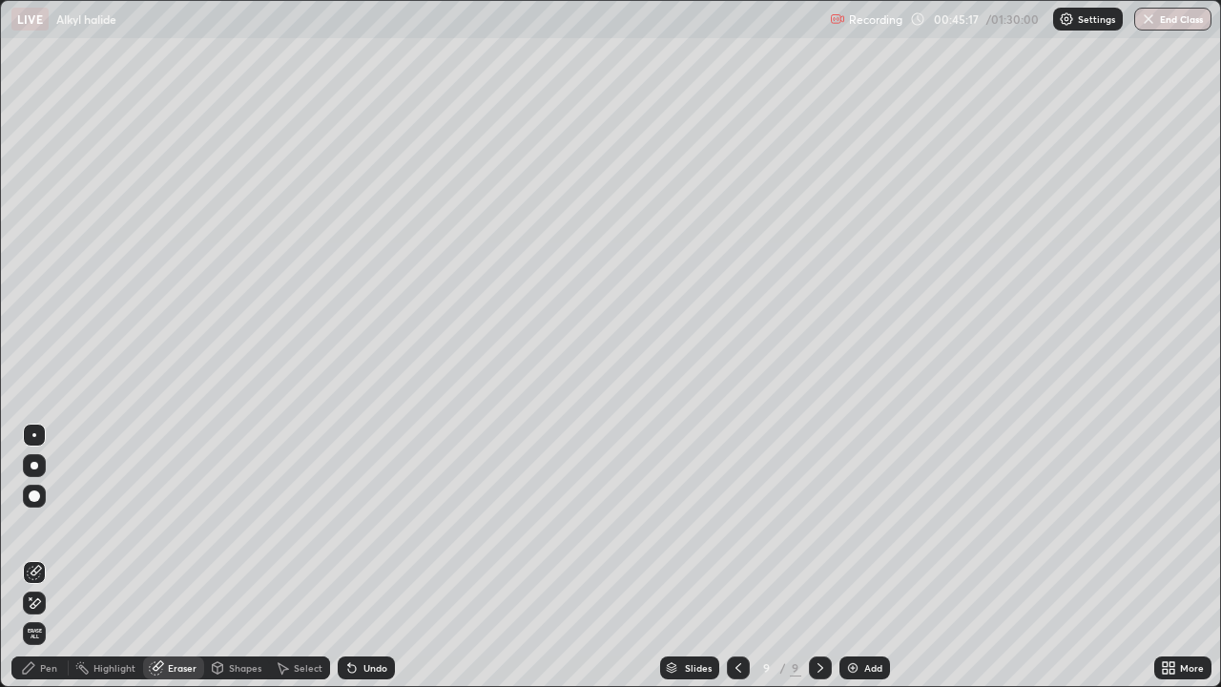
click at [37, 513] on div "Pen" at bounding box center [39, 667] width 57 height 23
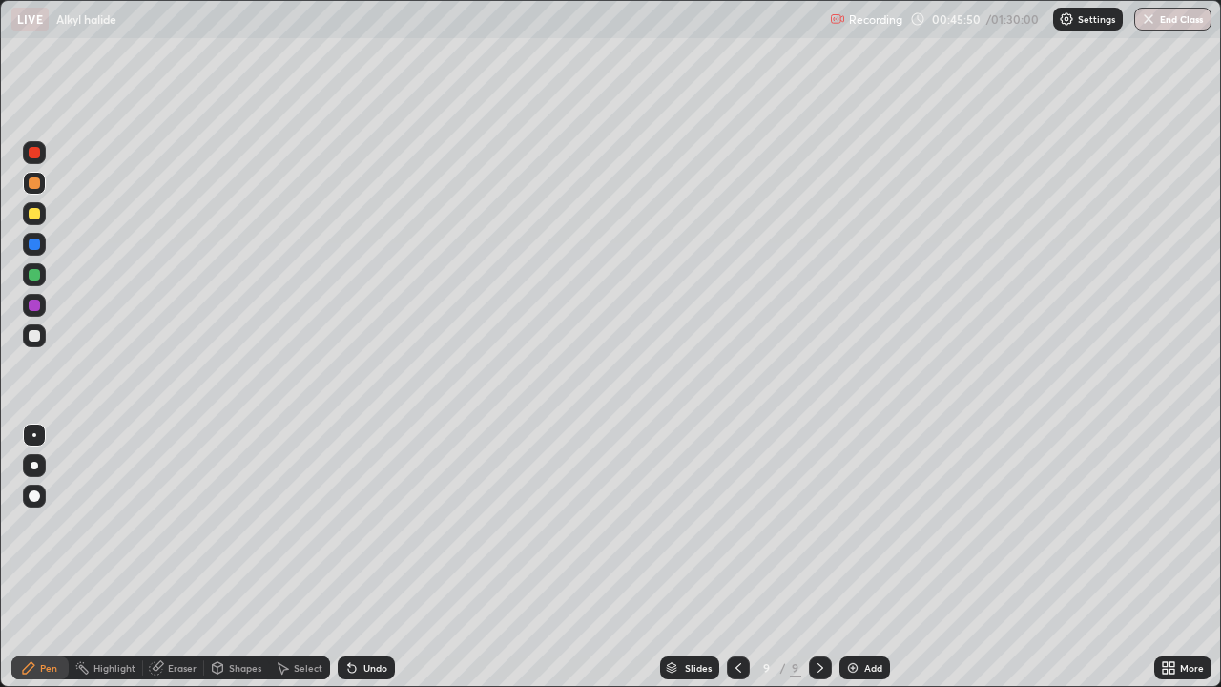
click at [856, 513] on img at bounding box center [852, 667] width 15 height 15
click at [168, 513] on div "Eraser" at bounding box center [182, 668] width 29 height 10
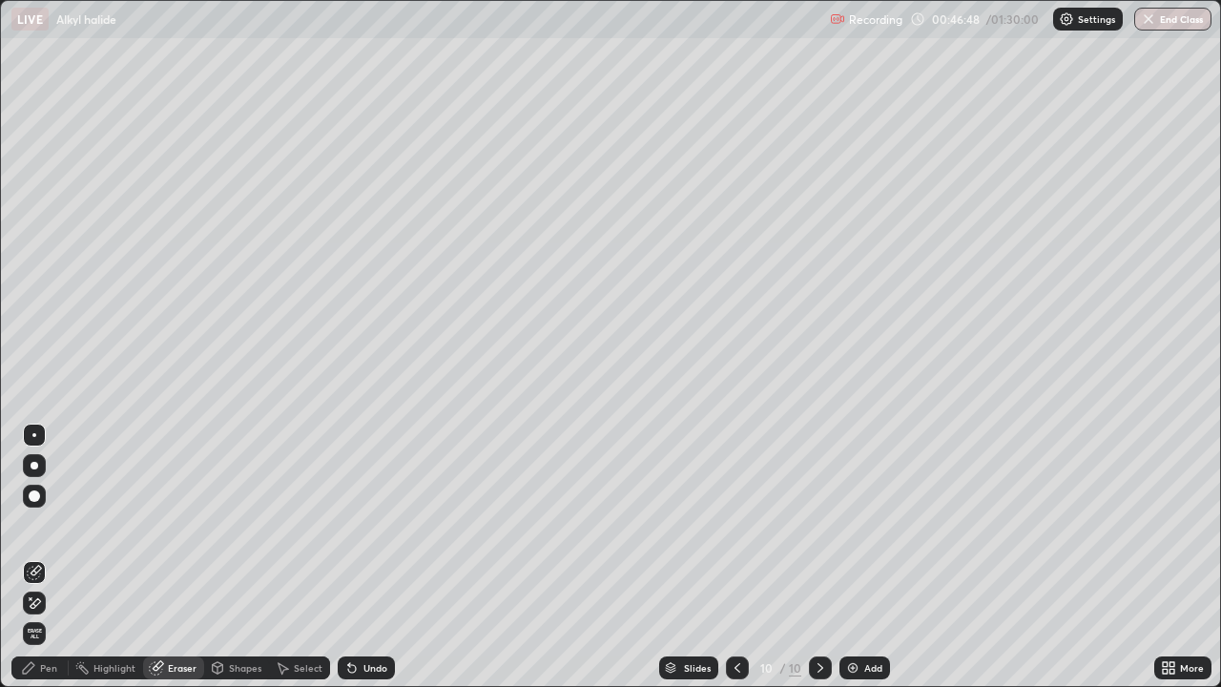
click at [31, 513] on div "Pen" at bounding box center [39, 667] width 57 height 23
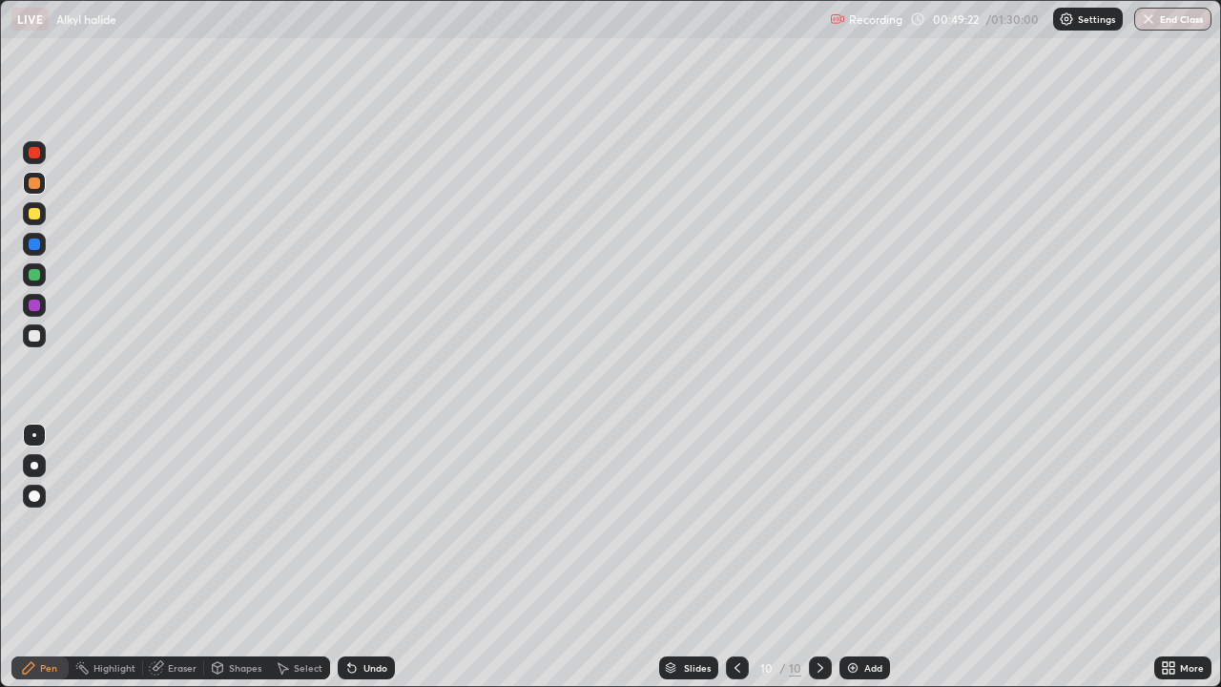
click at [859, 513] on img at bounding box center [852, 667] width 15 height 15
click at [855, 513] on img at bounding box center [852, 667] width 15 height 15
click at [33, 154] on div at bounding box center [34, 152] width 11 height 11
click at [29, 182] on div at bounding box center [34, 182] width 11 height 11
click at [117, 513] on div "Highlight" at bounding box center [115, 668] width 42 height 10
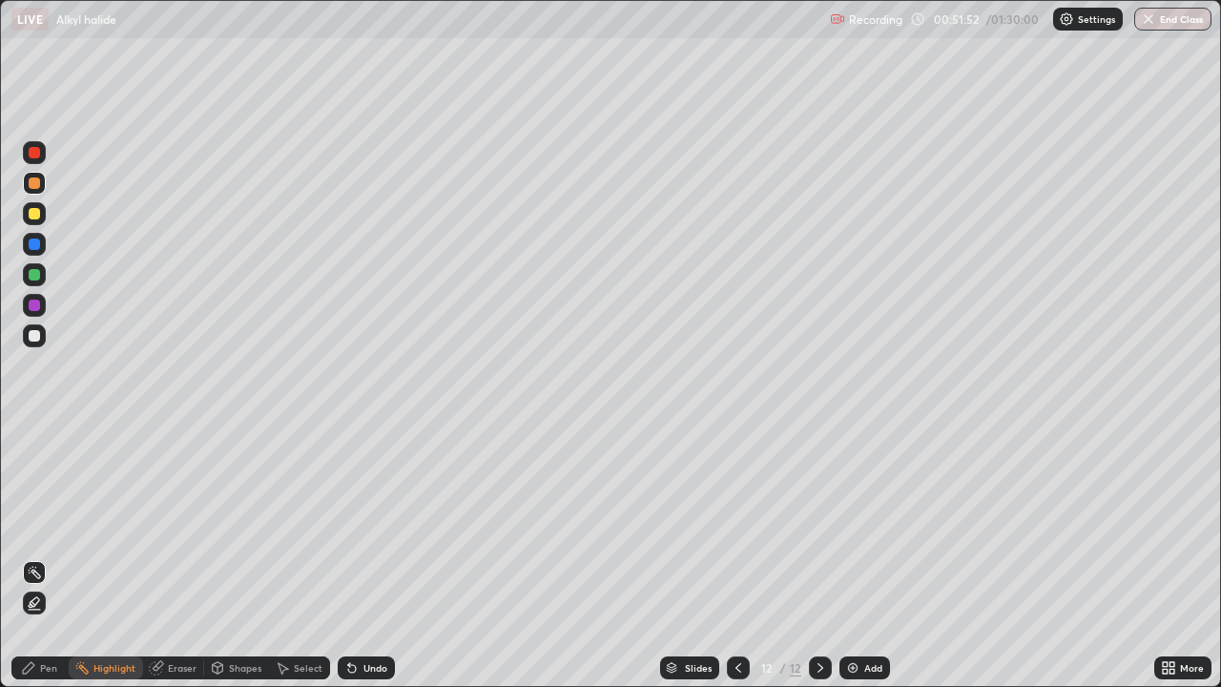
click at [174, 513] on div "Eraser" at bounding box center [182, 668] width 29 height 10
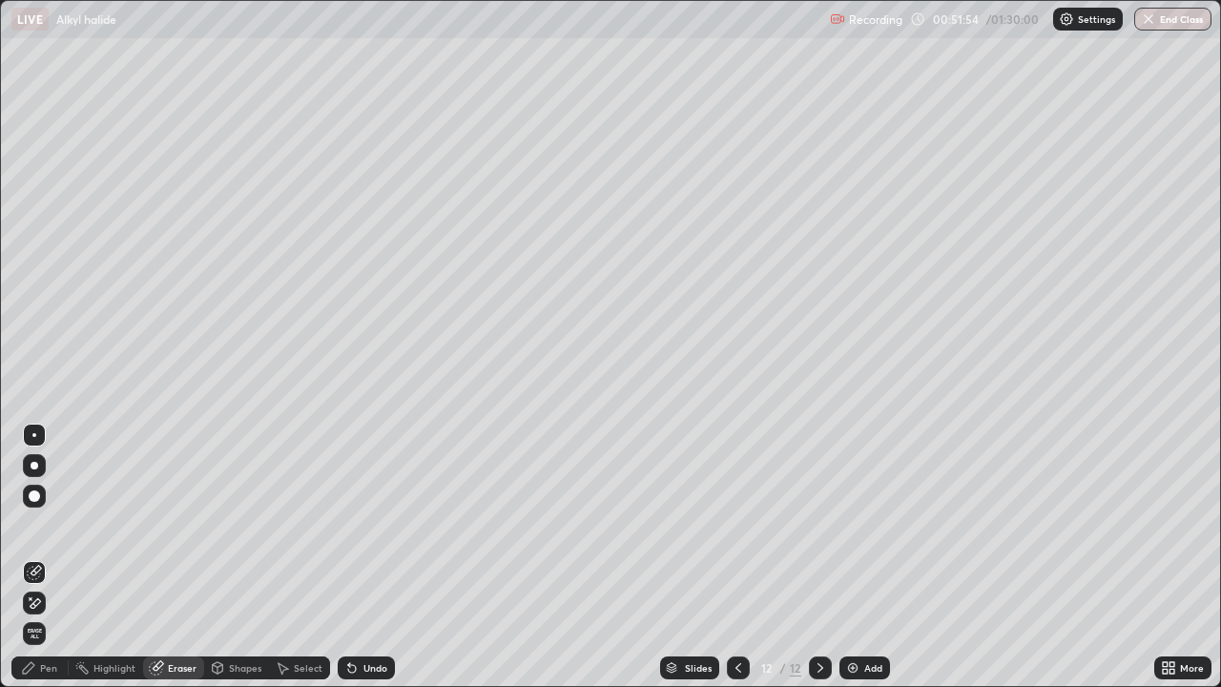
click at [40, 513] on div "Pen" at bounding box center [48, 668] width 17 height 10
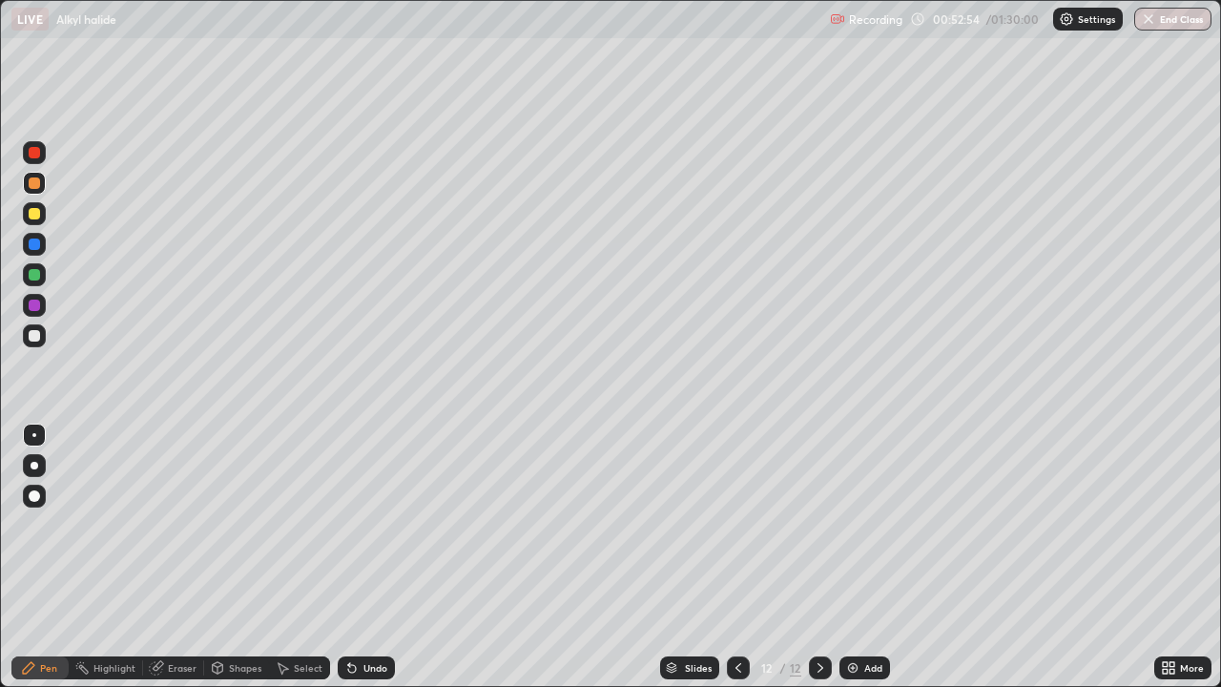
click at [375, 513] on div "Undo" at bounding box center [376, 668] width 24 height 10
click at [372, 513] on div "Undo" at bounding box center [366, 667] width 57 height 23
click at [381, 513] on div "Undo" at bounding box center [376, 668] width 24 height 10
click at [374, 513] on div "Undo" at bounding box center [376, 668] width 24 height 10
click at [37, 310] on div at bounding box center [34, 305] width 11 height 11
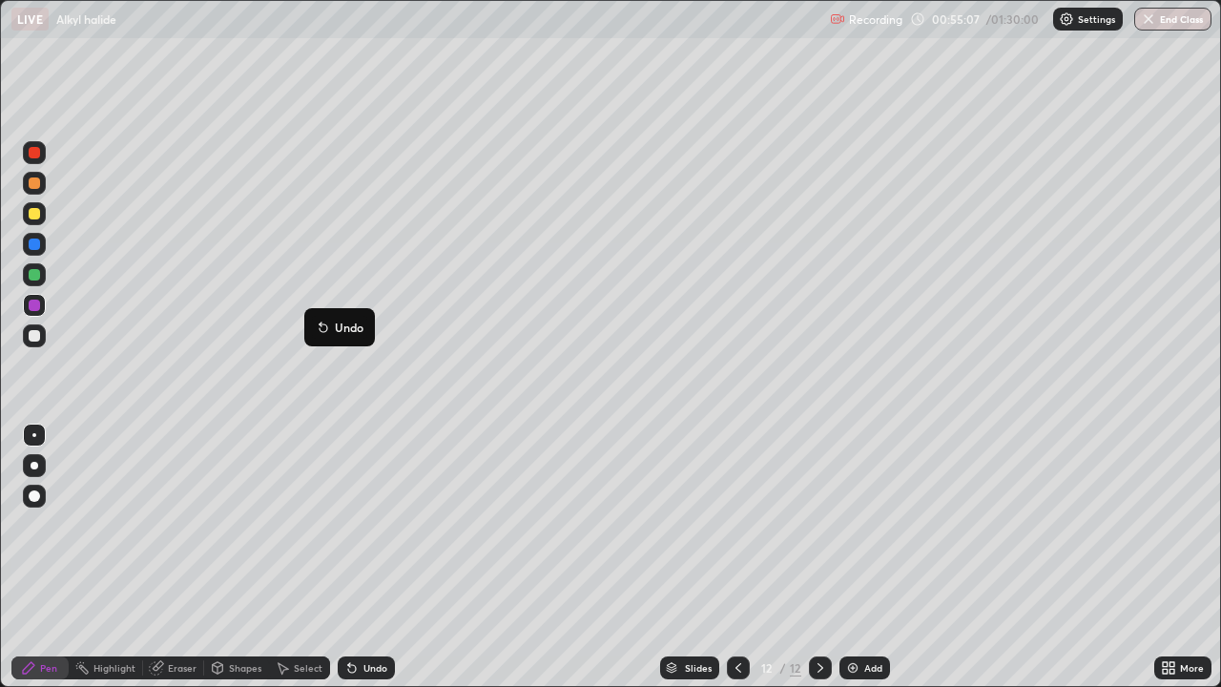
click at [315, 318] on button "Undo" at bounding box center [339, 327] width 55 height 23
click at [854, 513] on img at bounding box center [852, 667] width 15 height 15
click at [33, 245] on div at bounding box center [34, 244] width 11 height 11
click at [379, 513] on div "Undo" at bounding box center [376, 668] width 24 height 10
click at [381, 513] on div "Undo" at bounding box center [366, 667] width 57 height 23
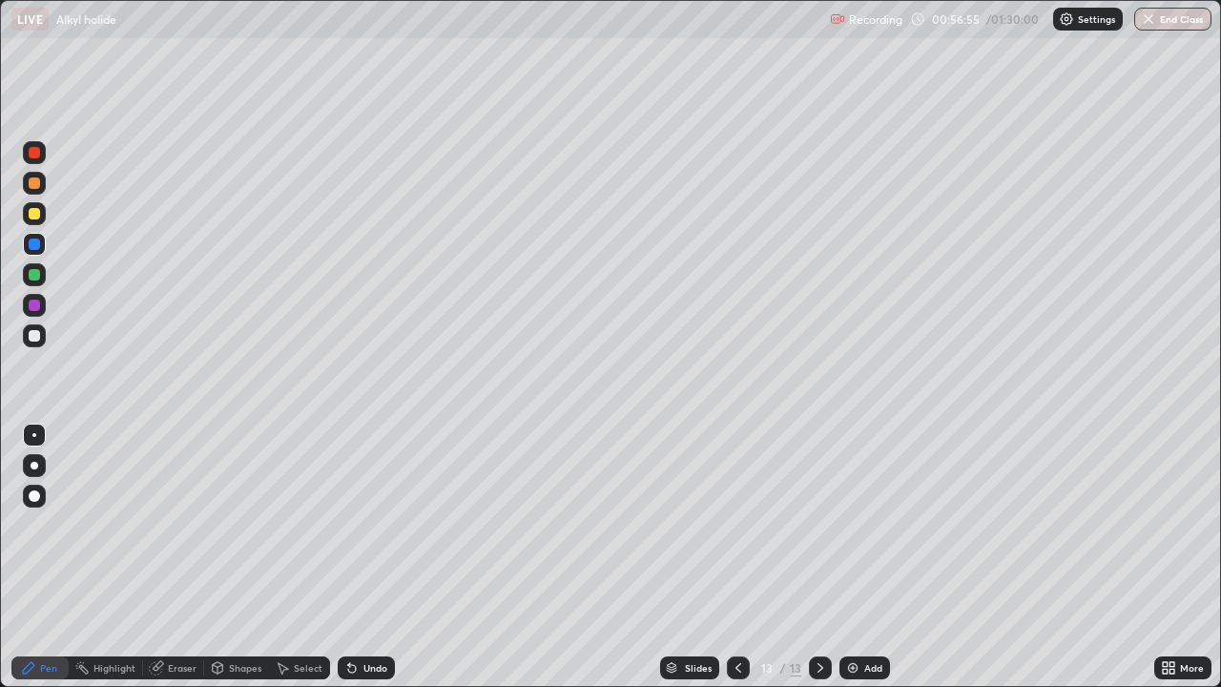
click at [180, 513] on div "Eraser" at bounding box center [182, 668] width 29 height 10
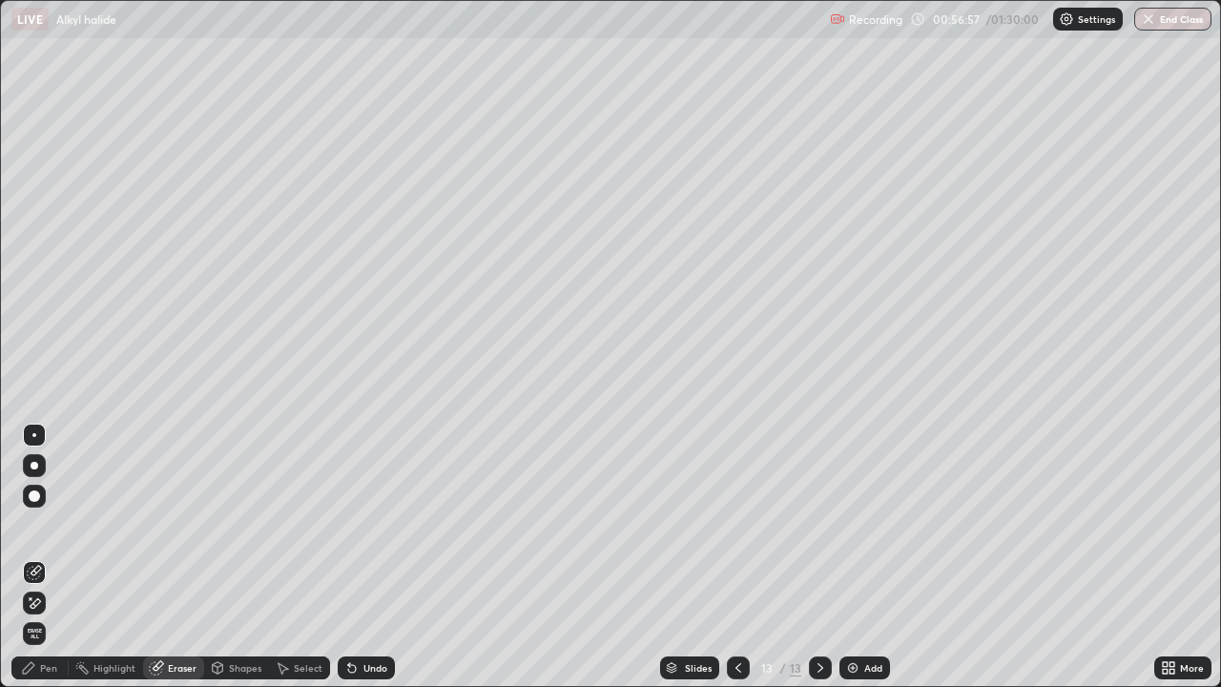
click at [56, 513] on div "Pen" at bounding box center [48, 668] width 17 height 10
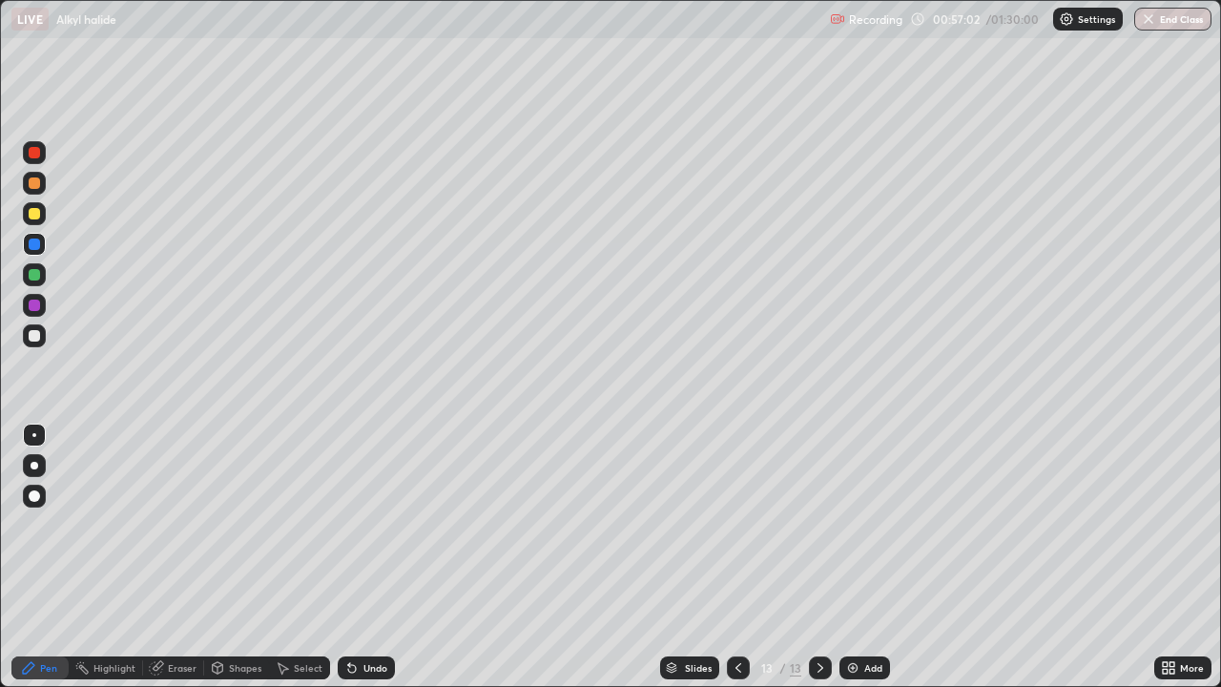
click at [176, 513] on div "Eraser" at bounding box center [173, 667] width 61 height 23
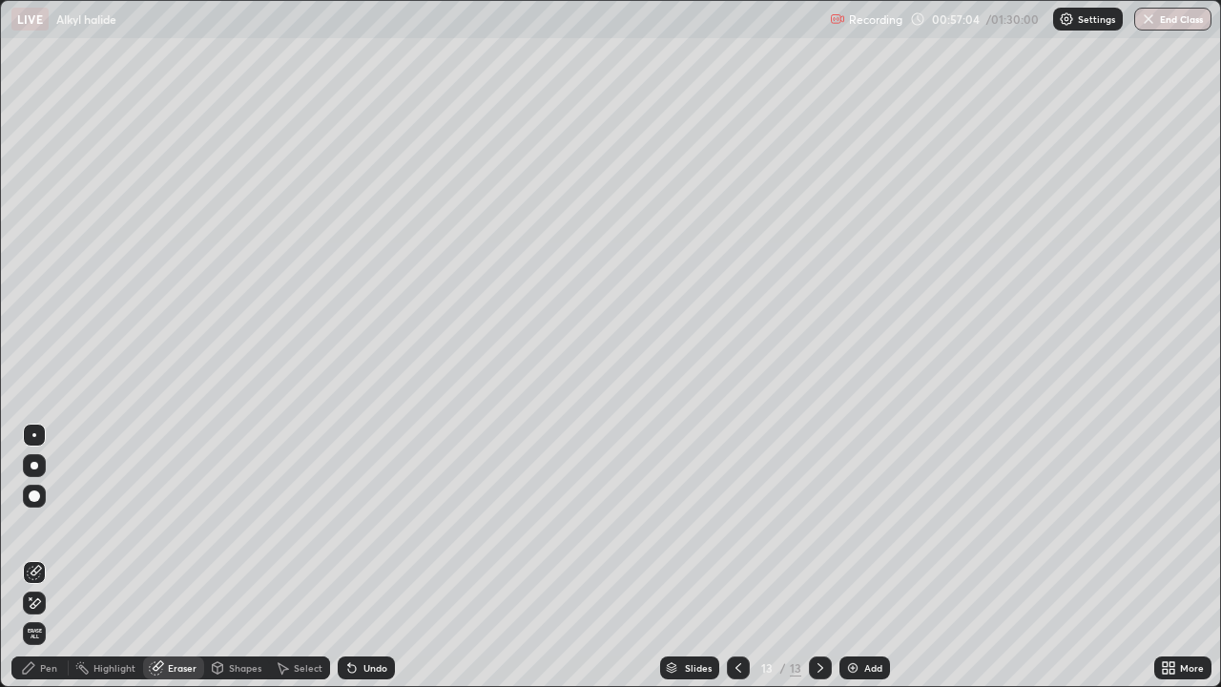
click at [53, 513] on div "Pen" at bounding box center [48, 668] width 17 height 10
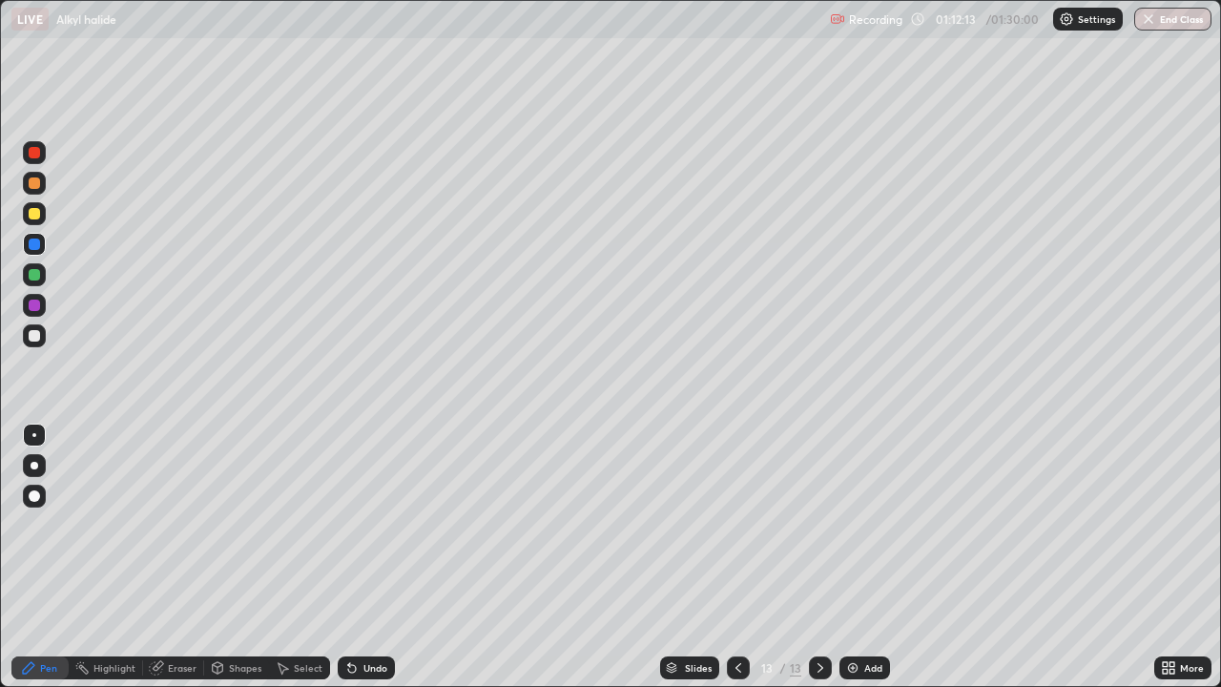
click at [37, 279] on div at bounding box center [34, 274] width 11 height 11
click at [1194, 24] on button "End Class" at bounding box center [1172, 19] width 77 height 23
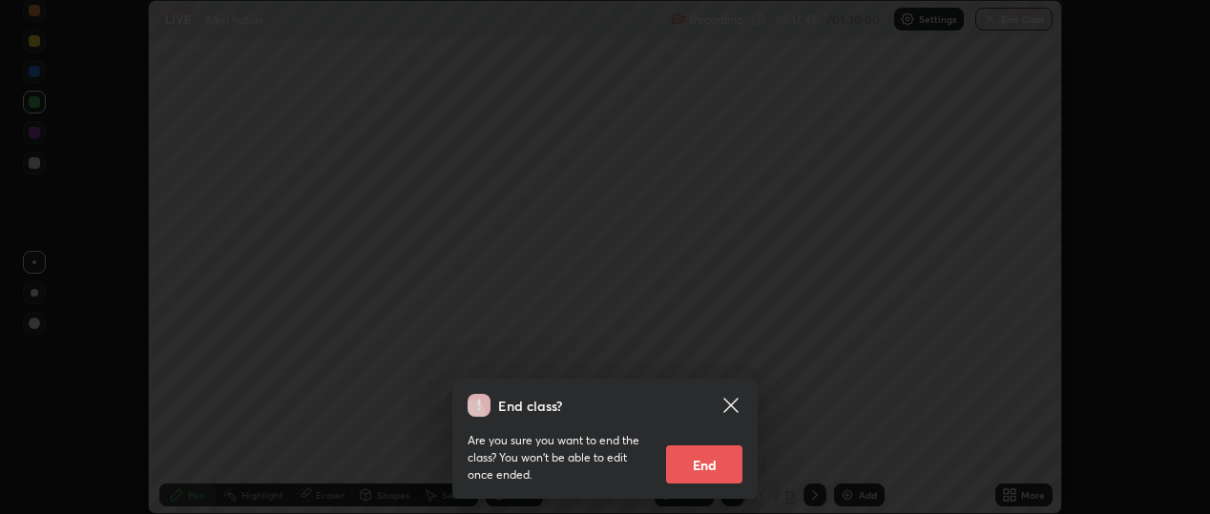
scroll to position [94899, 94203]
click at [705, 50] on div "End class? Are you sure you want to end the class? You won’t be able to edit on…" at bounding box center [605, 257] width 1210 height 514
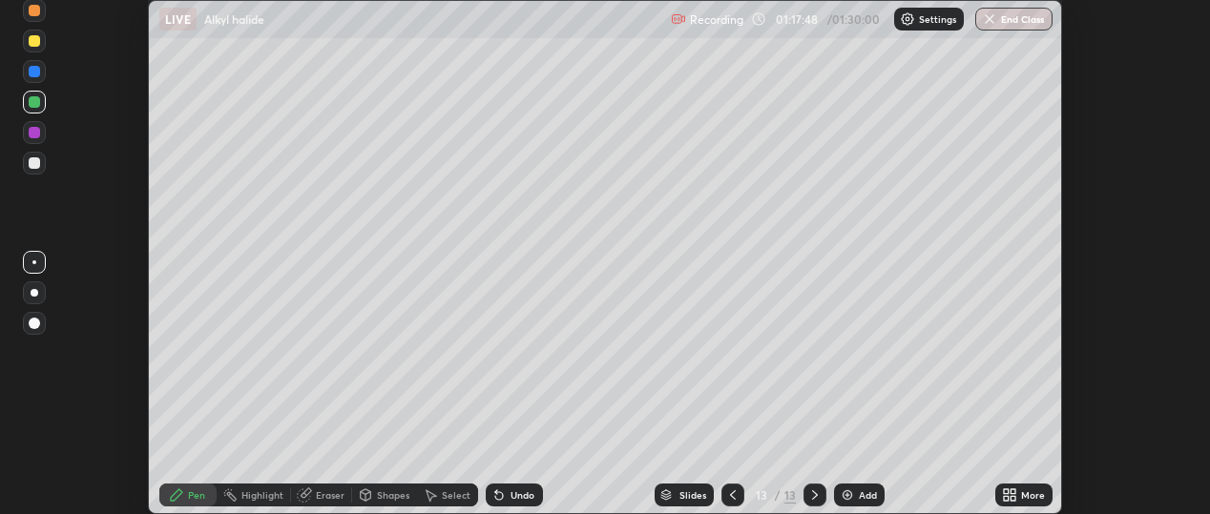
click at [1030, 20] on button "End Class" at bounding box center [1013, 19] width 77 height 23
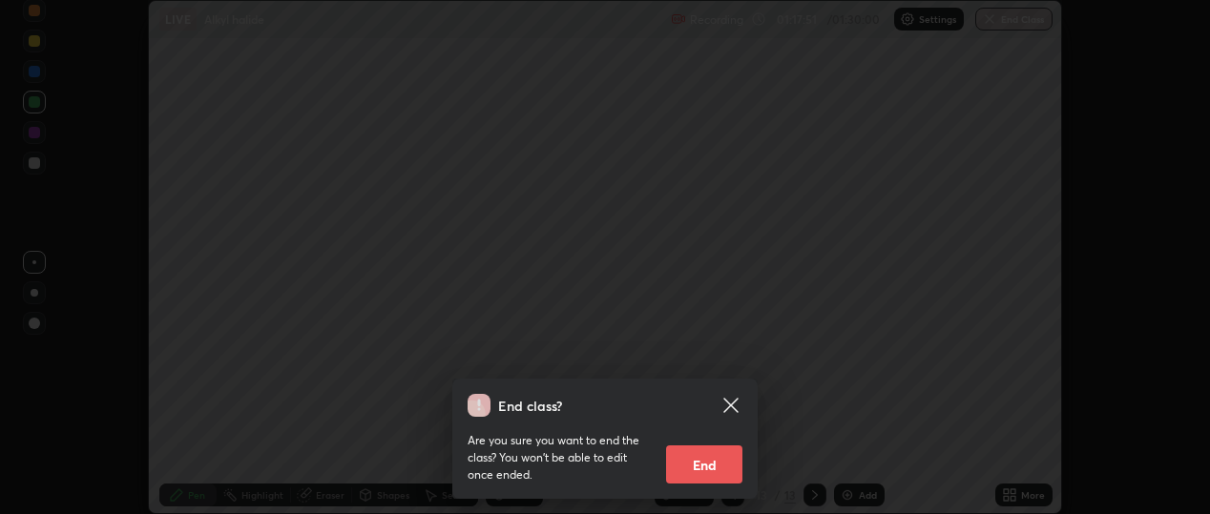
click at [695, 471] on button "End" at bounding box center [704, 465] width 76 height 38
